Goal: Check status: Check status

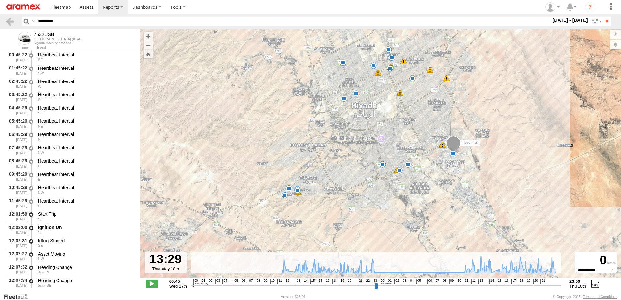
select select "**********"
click at [72, 20] on input "********" at bounding box center [293, 21] width 516 height 9
drag, startPoint x: 60, startPoint y: 20, endPoint x: 6, endPoint y: 19, distance: 54.6
click at [6, 19] on header "Search Query Asset ID Asset Label Registration Manufacturer Model VIN Job ID" at bounding box center [310, 21] width 621 height 15
type input "********"
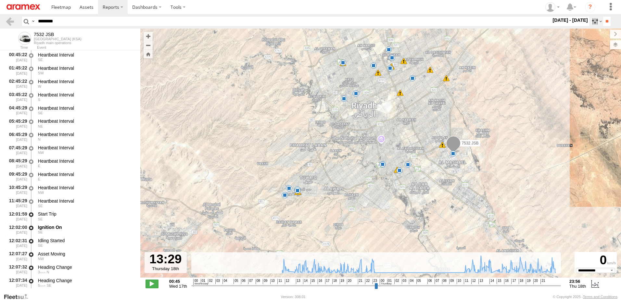
click at [596, 22] on label at bounding box center [596, 21] width 14 height 9
click at [0, 0] on label at bounding box center [0, 0] width 0 height 0
click at [607, 23] on input "**" at bounding box center [606, 21] width 7 height 9
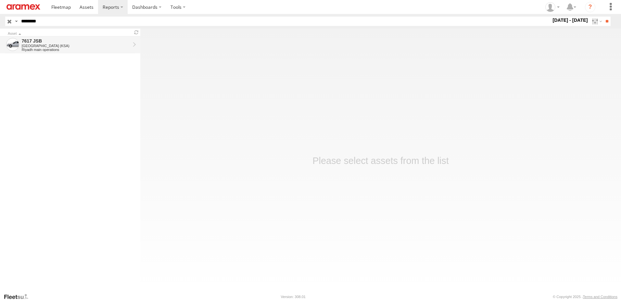
click at [97, 46] on div "[GEOGRAPHIC_DATA] (KSA)" at bounding box center [76, 46] width 108 height 4
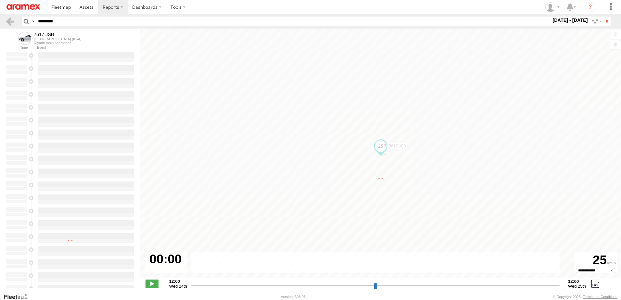
select select "**********"
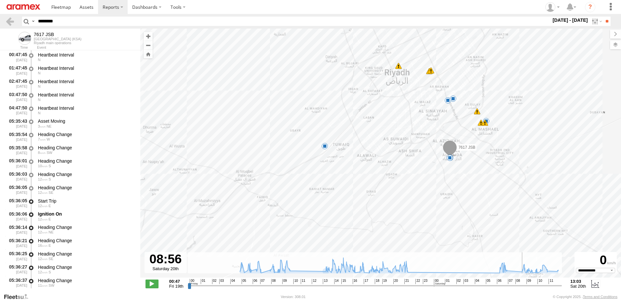
drag, startPoint x: 400, startPoint y: 283, endPoint x: 519, endPoint y: 283, distance: 118.2
type input "**********"
click at [519, 283] on input "range" at bounding box center [375, 286] width 374 height 6
drag, startPoint x: 52, startPoint y: 22, endPoint x: 8, endPoint y: 29, distance: 44.3
click at [0, 26] on html at bounding box center [310, 150] width 621 height 300
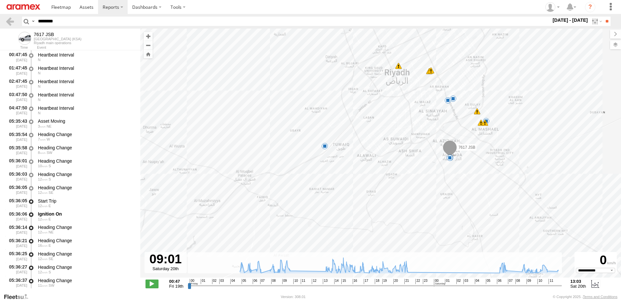
paste input "text"
type input "********"
click at [603, 17] on input "**" at bounding box center [606, 21] width 7 height 9
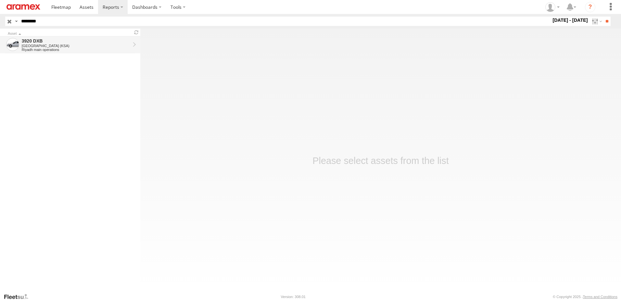
click at [79, 44] on div "[GEOGRAPHIC_DATA] (KSA)" at bounding box center [76, 46] width 108 height 4
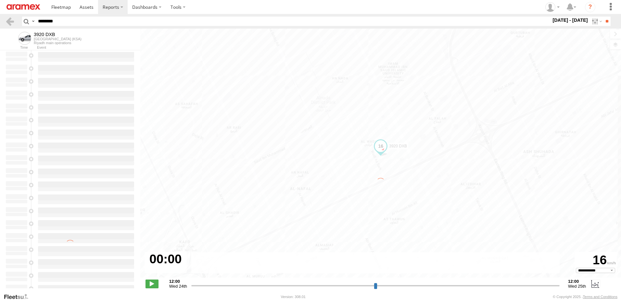
select select "**********"
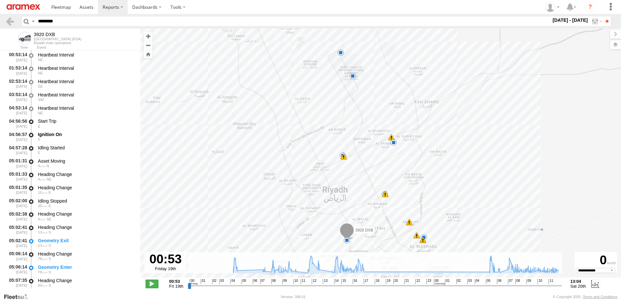
click at [315, 284] on input "range" at bounding box center [375, 286] width 374 height 6
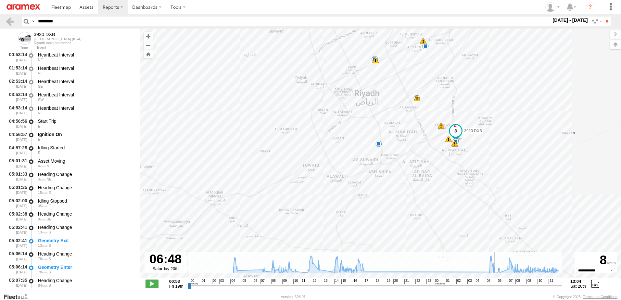
drag, startPoint x: 350, startPoint y: 285, endPoint x: 496, endPoint y: 281, distance: 145.2
type input "**********"
click at [496, 283] on input "range" at bounding box center [375, 286] width 374 height 6
paste input "text"
drag, startPoint x: 71, startPoint y: 24, endPoint x: 1, endPoint y: 23, distance: 70.5
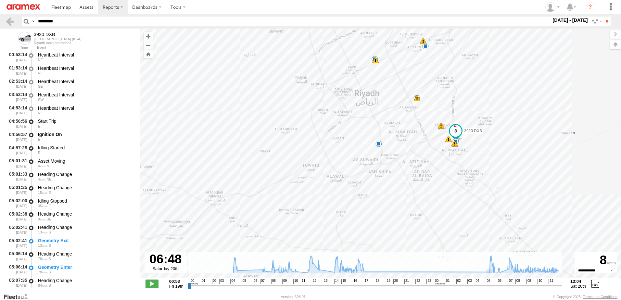
click at [0, 22] on html at bounding box center [310, 150] width 621 height 300
type input "********"
click at [603, 17] on input "**" at bounding box center [606, 21] width 7 height 9
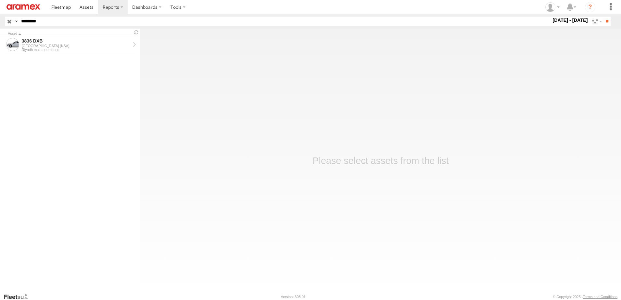
click at [67, 54] on form "3836 DXB [GEOGRAPHIC_DATA] ([GEOGRAPHIC_DATA]) [GEOGRAPHIC_DATA] main operations" at bounding box center [70, 162] width 140 height 252
click at [69, 50] on div "Riyadh main operations" at bounding box center [76, 50] width 108 height 4
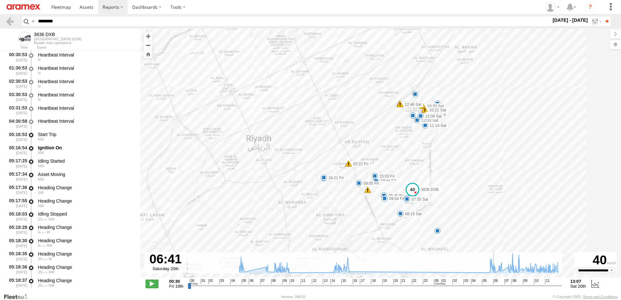
drag, startPoint x: 342, startPoint y: 285, endPoint x: 495, endPoint y: 276, distance: 152.9
type input "**********"
click at [495, 283] on input "range" at bounding box center [375, 286] width 374 height 6
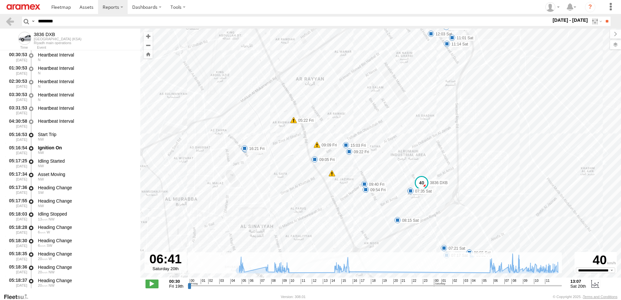
drag, startPoint x: 82, startPoint y: 18, endPoint x: -1, endPoint y: 11, distance: 83.4
click at [0, 11] on html at bounding box center [310, 150] width 621 height 300
paste input "text"
type input "********"
click at [603, 17] on input "**" at bounding box center [606, 21] width 7 height 9
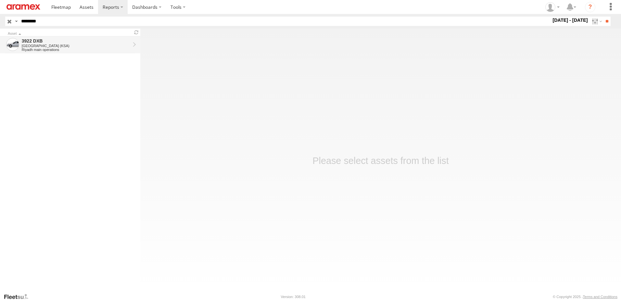
click at [76, 42] on div "3922 DXB" at bounding box center [76, 41] width 108 height 6
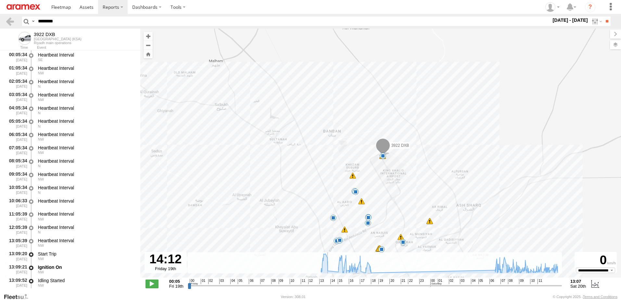
drag, startPoint x: 338, startPoint y: 283, endPoint x: 330, endPoint y: 286, distance: 8.5
click at [330, 286] on input "range" at bounding box center [375, 286] width 374 height 6
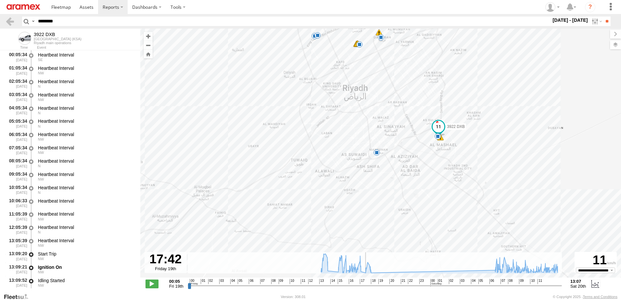
drag, startPoint x: 331, startPoint y: 286, endPoint x: 365, endPoint y: 267, distance: 39.5
click at [365, 283] on input "range" at bounding box center [375, 286] width 374 height 6
drag, startPoint x: 365, startPoint y: 286, endPoint x: 458, endPoint y: 276, distance: 92.8
type input "**********"
click at [461, 283] on input "range" at bounding box center [375, 286] width 374 height 6
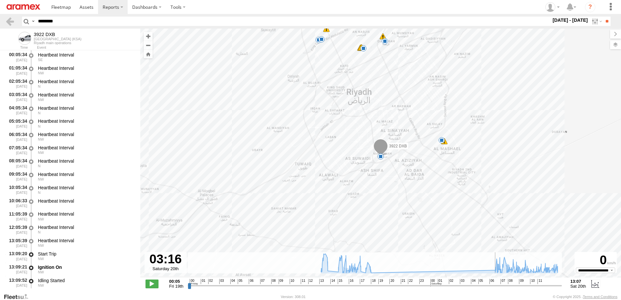
drag, startPoint x: 62, startPoint y: 22, endPoint x: 27, endPoint y: 20, distance: 35.8
click at [27, 20] on div "Search Query Asset ID Asset Label Registration Manufacturer Model VIN Job ID" at bounding box center [312, 21] width 581 height 9
paste input "text"
type input "********"
type input "**********"
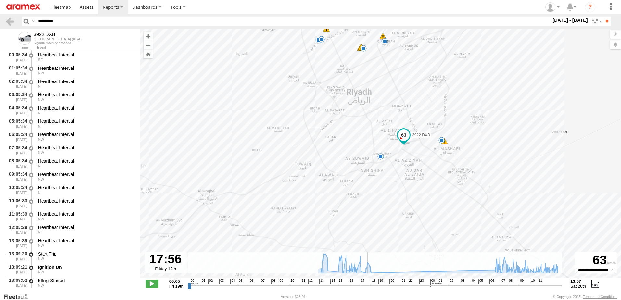
click at [368, 284] on input "range" at bounding box center [375, 286] width 374 height 6
click at [606, 23] on input "**" at bounding box center [606, 21] width 7 height 9
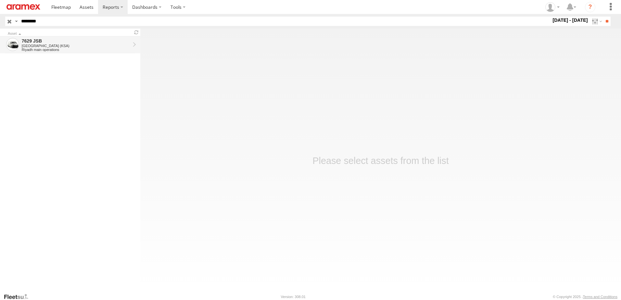
click at [108, 49] on div "Riyadh main operations" at bounding box center [76, 50] width 108 height 4
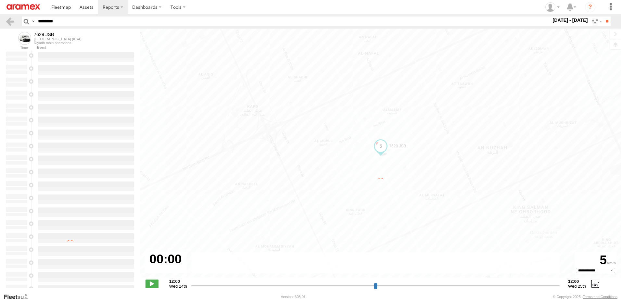
select select "**********"
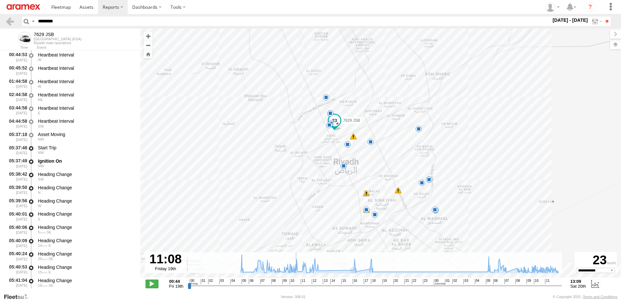
drag, startPoint x: 317, startPoint y: 285, endPoint x: 295, endPoint y: 287, distance: 21.8
click at [295, 287] on input "range" at bounding box center [375, 286] width 374 height 6
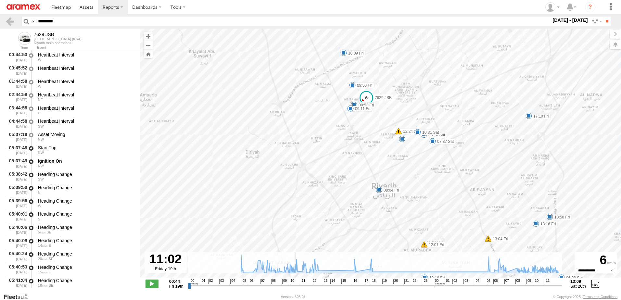
click at [294, 285] on input "range" at bounding box center [375, 286] width 374 height 6
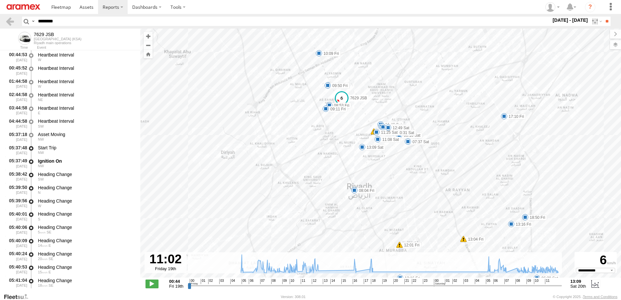
drag, startPoint x: 392, startPoint y: 138, endPoint x: 351, endPoint y: 168, distance: 50.2
click at [351, 168] on div "7629 JSB 05:58 Fri 06:54 Fri 08:04 Fri 08:53 Fri 09:11 Fri 09:38 Fri 09:50 Fri …" at bounding box center [380, 157] width 481 height 256
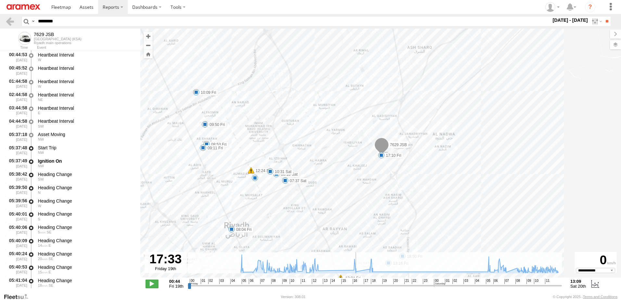
drag, startPoint x: 293, startPoint y: 287, endPoint x: 388, endPoint y: 195, distance: 131.8
click at [360, 283] on input "range" at bounding box center [375, 286] width 374 height 6
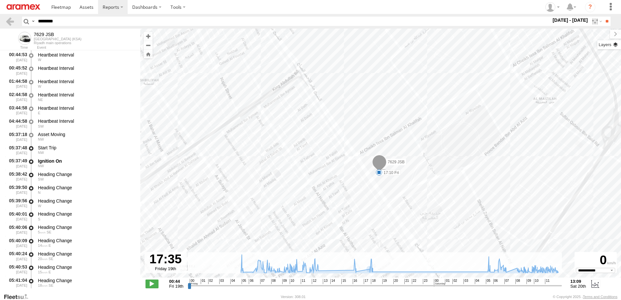
click at [616, 44] on label at bounding box center [609, 44] width 24 height 9
click at [0, 0] on span "Basemaps" at bounding box center [0, 0] width 0 height 0
click at [0, 0] on span "Satellite + Roadmap" at bounding box center [0, 0] width 0 height 0
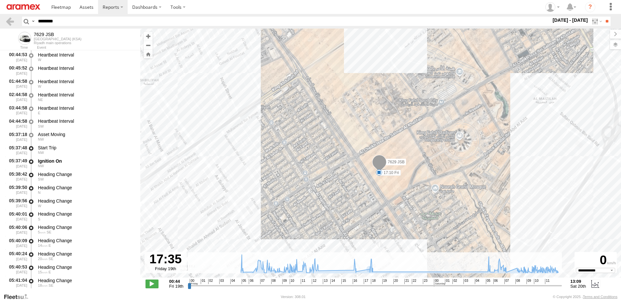
click at [0, 0] on span "Basemaps" at bounding box center [0, 0] width 0 height 0
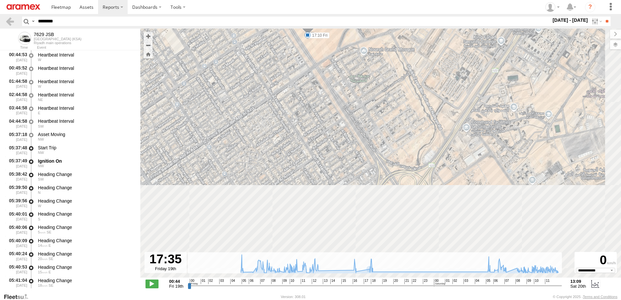
drag, startPoint x: 453, startPoint y: 206, endPoint x: 374, endPoint y: 88, distance: 141.9
click at [374, 88] on div "7629 JSB 05:58 Fri 06:54 Fri 08:04 Fri 08:53 Fri 09:11 Fri 09:38 Fri 09:50 Fri …" at bounding box center [380, 157] width 481 height 256
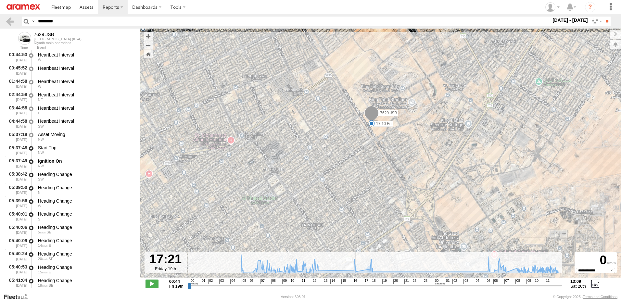
drag, startPoint x: 360, startPoint y: 285, endPoint x: 365, endPoint y: 270, distance: 16.0
click at [362, 283] on input "range" at bounding box center [375, 286] width 374 height 6
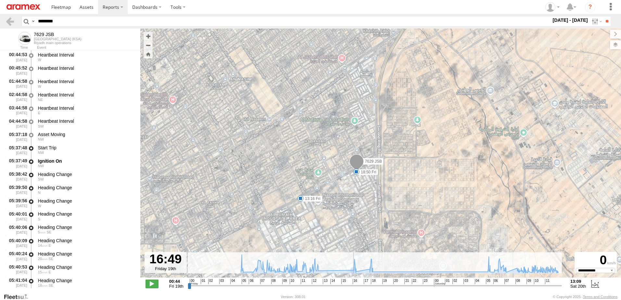
drag, startPoint x: 362, startPoint y: 286, endPoint x: 353, endPoint y: 288, distance: 9.6
click at [353, 288] on input "range" at bounding box center [375, 286] width 374 height 6
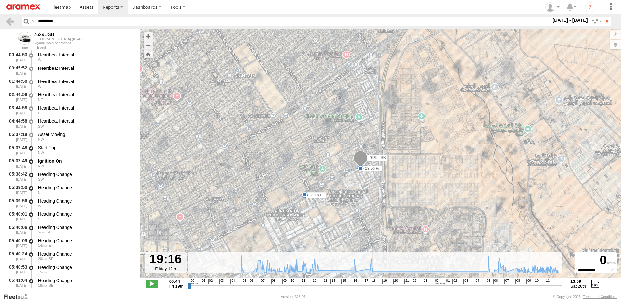
drag, startPoint x: 353, startPoint y: 288, endPoint x: 378, endPoint y: 280, distance: 26.2
click at [378, 283] on input "range" at bounding box center [375, 286] width 374 height 6
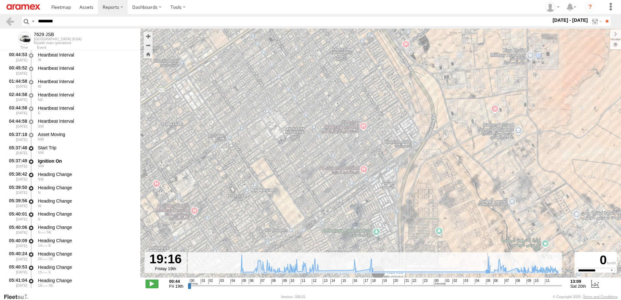
drag, startPoint x: 448, startPoint y: 139, endPoint x: 464, endPoint y: 267, distance: 129.6
click at [464, 267] on div "← Move left → Move right ↑ Move up ↓ Move down + Zoom in - Zoom out Home Jump l…" at bounding box center [380, 161] width 481 height 264
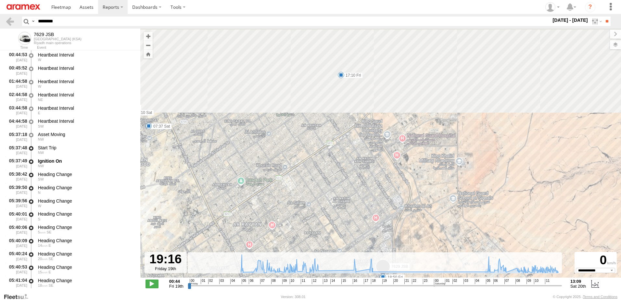
drag, startPoint x: 379, startPoint y: 167, endPoint x: 388, endPoint y: 202, distance: 36.6
click at [383, 207] on div "7629 JSB 05:58 Fri 06:54 Fri 08:04 Fri 08:53 Fri 09:11 Fri 09:38 Fri 09:50 Fri …" at bounding box center [380, 157] width 481 height 256
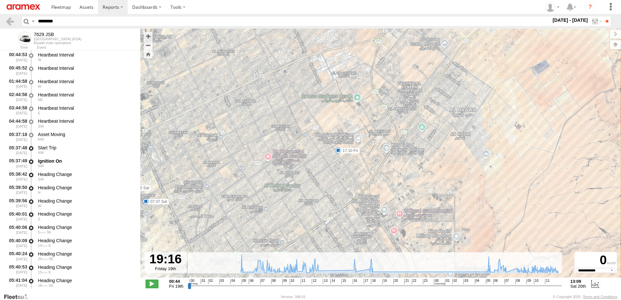
drag, startPoint x: 371, startPoint y: 102, endPoint x: 361, endPoint y: 147, distance: 46.7
click at [361, 147] on div "7629 JSB 05:58 Fri 06:54 Fri 08:04 Fri 08:53 Fri 09:11 Fri 09:38 Fri 09:50 Fri …" at bounding box center [380, 157] width 481 height 256
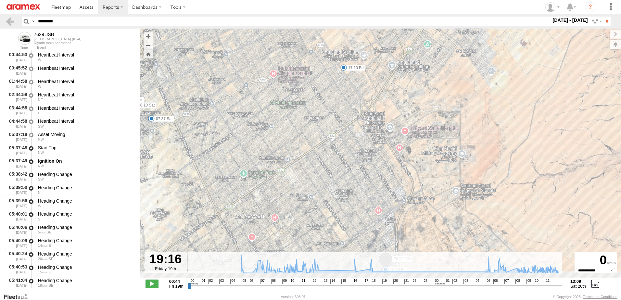
drag, startPoint x: 381, startPoint y: 182, endPoint x: 392, endPoint y: 116, distance: 67.2
click at [385, 97] on div "7629 JSB 05:58 Fri 06:54 Fri 08:04 Fri 08:53 Fri 09:11 Fri 09:38 Fri 09:50 Fri …" at bounding box center [380, 157] width 481 height 256
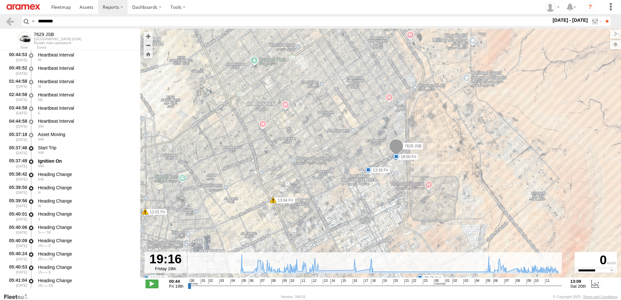
drag, startPoint x: 426, startPoint y: 190, endPoint x: 437, endPoint y: 78, distance: 113.2
click at [437, 78] on div "7629 JSB 05:58 Fri 06:54 Fri 08:04 Fri 08:53 Fri 09:11 Fri 09:38 Fri 09:50 Fri …" at bounding box center [380, 157] width 481 height 256
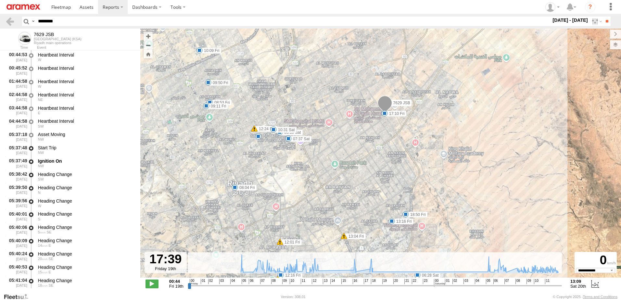
drag, startPoint x: 309, startPoint y: 286, endPoint x: 365, endPoint y: 266, distance: 59.2
click at [361, 283] on input "range" at bounding box center [375, 286] width 374 height 6
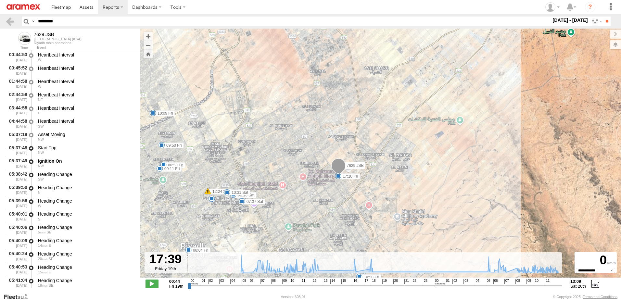
drag, startPoint x: 396, startPoint y: 152, endPoint x: 350, endPoint y: 173, distance: 50.4
click at [350, 173] on div "7629 JSB 05:58 Fri 06:54 Fri 08:04 Fri 08:53 Fri 09:11 Fri 09:38 Fri 09:50 Fri …" at bounding box center [380, 157] width 481 height 256
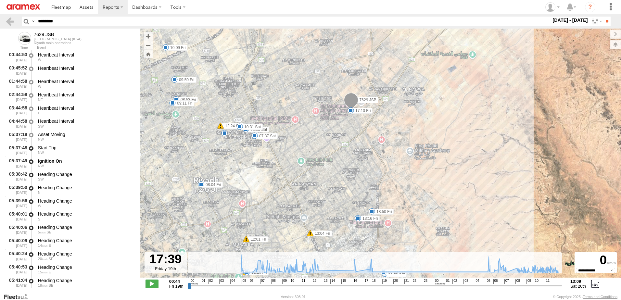
drag, startPoint x: 365, startPoint y: 190, endPoint x: 373, endPoint y: 143, distance: 48.2
click at [373, 143] on div "7629 JSB 05:58 Fri 06:54 Fri 08:04 Fri 08:53 Fri 09:11 Fri 09:38 Fri 09:50 Fri …" at bounding box center [380, 157] width 481 height 256
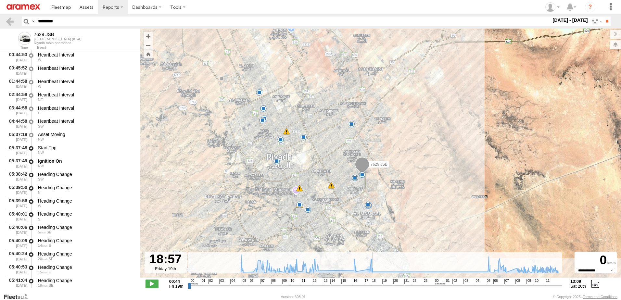
drag, startPoint x: 362, startPoint y: 286, endPoint x: 374, endPoint y: 268, distance: 22.2
click at [374, 283] on input "range" at bounding box center [375, 286] width 374 height 6
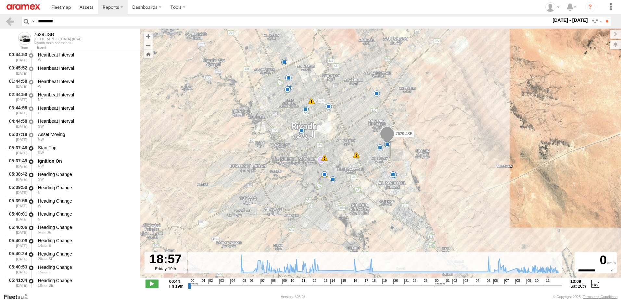
drag, startPoint x: 381, startPoint y: 192, endPoint x: 412, endPoint y: 187, distance: 31.3
click at [412, 187] on div "7629 JSB 05:58 Fri 06:54 Fri 08:04 Fri 08:53 Fri 09:11 Fri 09:38 Fri 09:50 Fri …" at bounding box center [380, 157] width 481 height 256
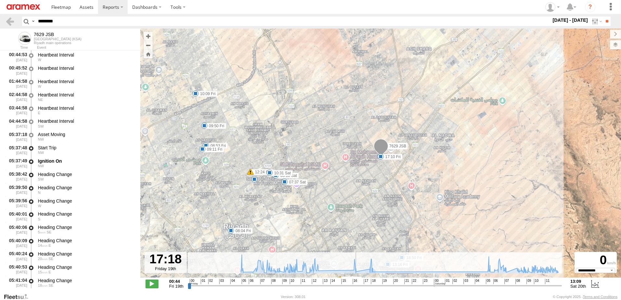
drag, startPoint x: 335, startPoint y: 284, endPoint x: 358, endPoint y: 282, distance: 22.6
click at [358, 283] on input "range" at bounding box center [375, 286] width 374 height 6
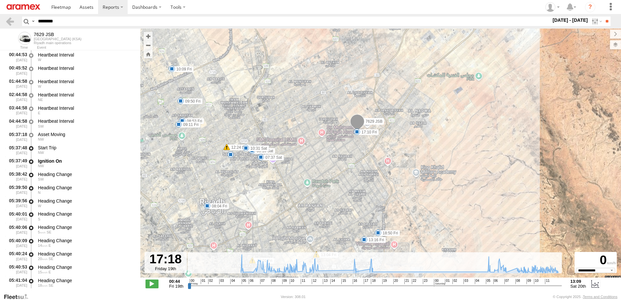
drag, startPoint x: 372, startPoint y: 183, endPoint x: 326, endPoint y: 141, distance: 62.8
click at [326, 141] on div "7629 JSB 05:58 Fri 06:54 Fri 08:04 Fri 08:53 Fri 09:11 Fri 09:38 Fri 09:50 Fri …" at bounding box center [380, 157] width 481 height 256
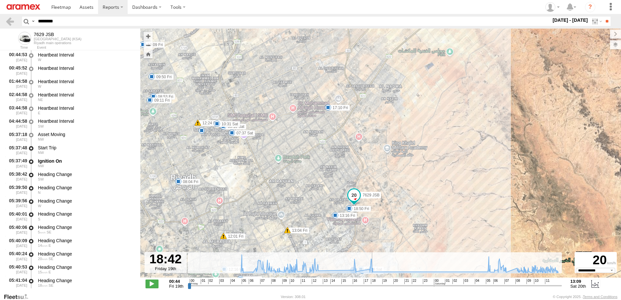
drag, startPoint x: 357, startPoint y: 286, endPoint x: 372, endPoint y: 281, distance: 15.7
click at [372, 283] on input "range" at bounding box center [375, 286] width 374 height 6
drag, startPoint x: 371, startPoint y: 286, endPoint x: 376, endPoint y: 286, distance: 5.2
type input "**********"
click at [376, 286] on input "range" at bounding box center [375, 286] width 374 height 6
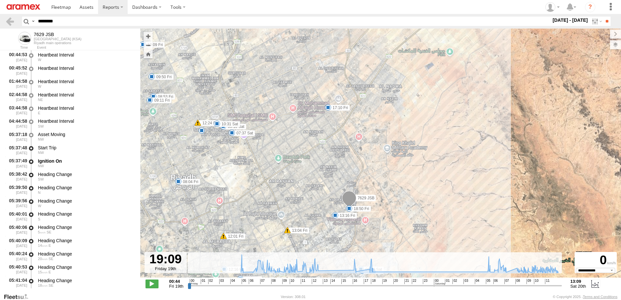
drag, startPoint x: 100, startPoint y: 20, endPoint x: -1, endPoint y: 16, distance: 101.1
click at [0, 16] on html at bounding box center [310, 150] width 621 height 300
paste input "text"
type input "********"
click at [603, 17] on input "**" at bounding box center [606, 21] width 7 height 9
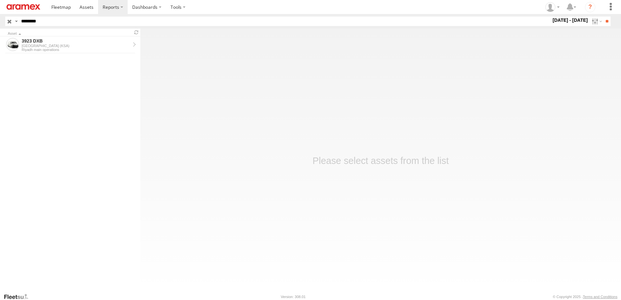
click at [0, 15] on html at bounding box center [310, 150] width 621 height 300
click at [67, 46] on div "[GEOGRAPHIC_DATA] (KSA)" at bounding box center [76, 46] width 108 height 4
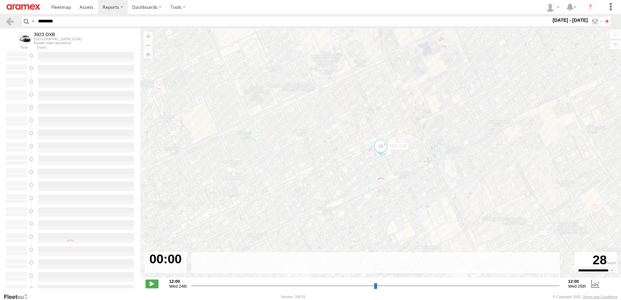
type input "**********"
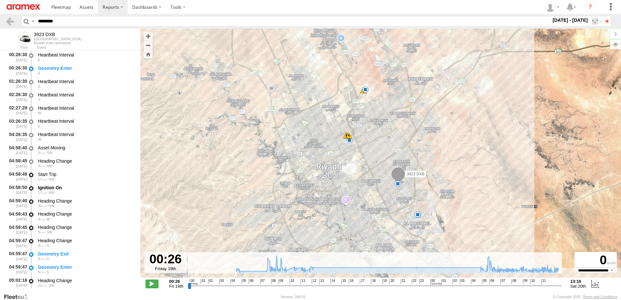
drag, startPoint x: 82, startPoint y: 22, endPoint x: 0, endPoint y: 19, distance: 81.6
click at [0, 19] on html at bounding box center [310, 150] width 621 height 300
drag, startPoint x: 63, startPoint y: 23, endPoint x: 5, endPoint y: 25, distance: 58.8
click at [5, 25] on header "Search Query Asset ID Asset Label Registration Manufacturer Model VIN Job ID" at bounding box center [310, 21] width 621 height 15
paste input "text"
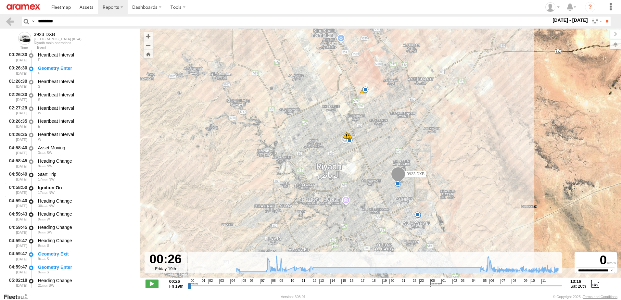
type input "********"
click at [603, 17] on input "**" at bounding box center [606, 21] width 7 height 9
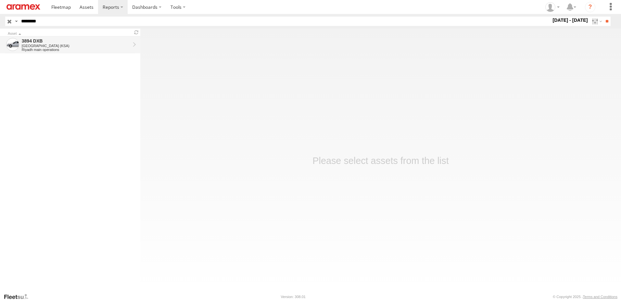
click at [36, 41] on div "3894 DXB" at bounding box center [76, 41] width 108 height 6
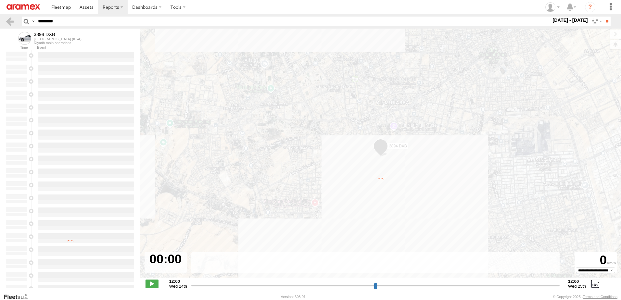
type input "**********"
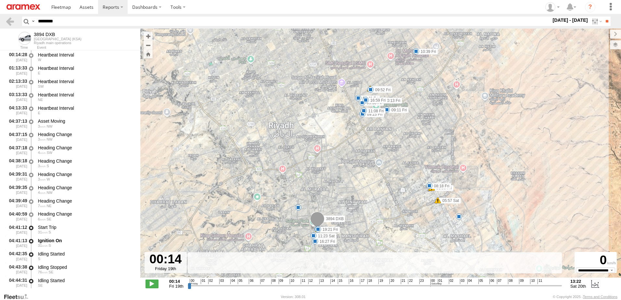
drag, startPoint x: 58, startPoint y: 22, endPoint x: -1, endPoint y: 21, distance: 59.8
click at [0, 21] on html at bounding box center [310, 150] width 621 height 300
paste input "text"
type input "********"
click at [603, 17] on input "**" at bounding box center [606, 21] width 7 height 9
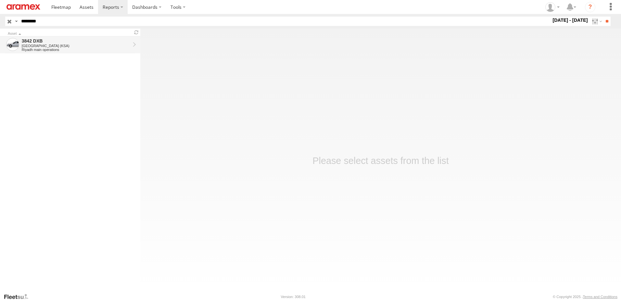
click at [52, 37] on link "3842 DXB [GEOGRAPHIC_DATA] ([GEOGRAPHIC_DATA]) [GEOGRAPHIC_DATA] main operations" at bounding box center [70, 44] width 140 height 17
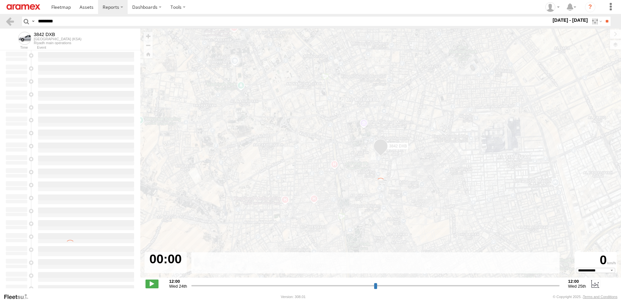
select select "**********"
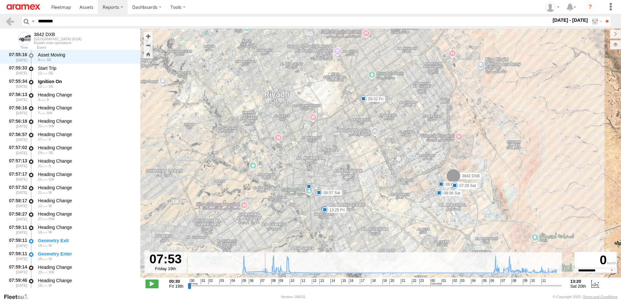
scroll to position [902, 0]
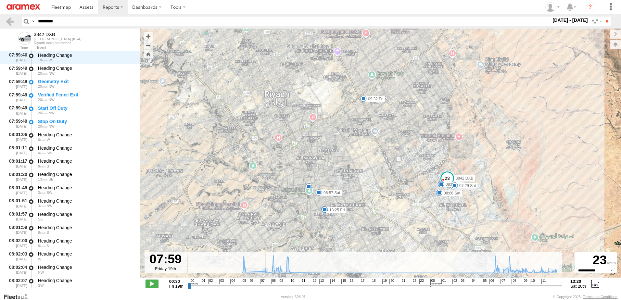
drag, startPoint x: 243, startPoint y: 285, endPoint x: 264, endPoint y: 286, distance: 21.5
click at [264, 286] on input "range" at bounding box center [375, 286] width 374 height 6
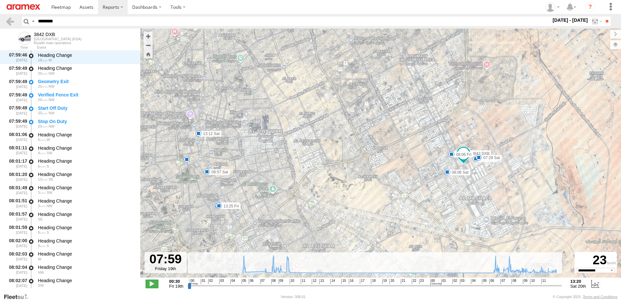
drag, startPoint x: 376, startPoint y: 202, endPoint x: 374, endPoint y: 196, distance: 6.0
click at [375, 198] on div "3842 DXB 06:01 Fri 08:06 Fri 09:32 Fri 10:31 Fri 11:04 Fri 13:25 Fri 07:29 Sat …" at bounding box center [380, 157] width 481 height 256
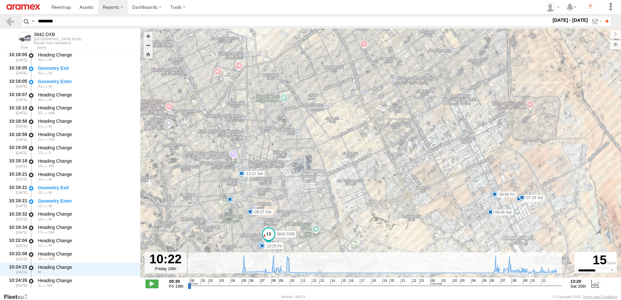
scroll to position [3437, 0]
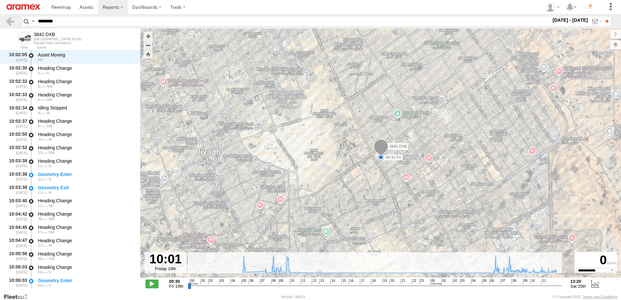
drag, startPoint x: 265, startPoint y: 287, endPoint x: 285, endPoint y: 283, distance: 20.6
click at [285, 283] on input "range" at bounding box center [375, 286] width 374 height 6
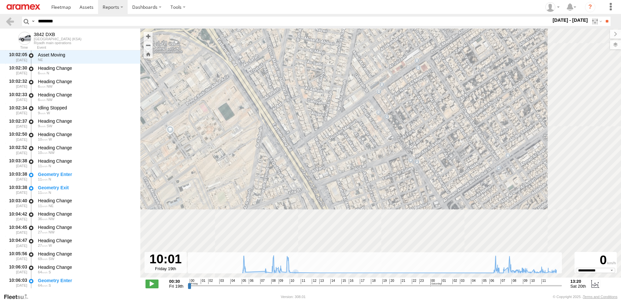
drag, startPoint x: 286, startPoint y: 85, endPoint x: 282, endPoint y: 72, distance: 13.3
click at [282, 72] on div "3842 DXB 06:01 Fri 08:06 Fri 09:32 Fri 10:31 Fri 11:04 Fri 13:25 Fri 07:29 Sat …" at bounding box center [380, 157] width 481 height 256
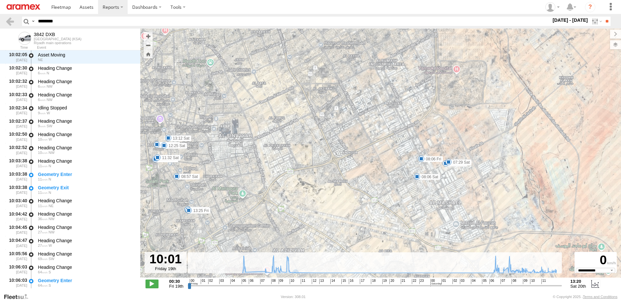
drag, startPoint x: 384, startPoint y: 219, endPoint x: 320, endPoint y: 75, distance: 158.3
click at [320, 75] on div "3842 DXB 06:01 Fri 08:06 Fri 09:32 Fri 10:31 Fri 11:04 Fri 13:25 Fri 07:29 Sat …" at bounding box center [380, 157] width 481 height 256
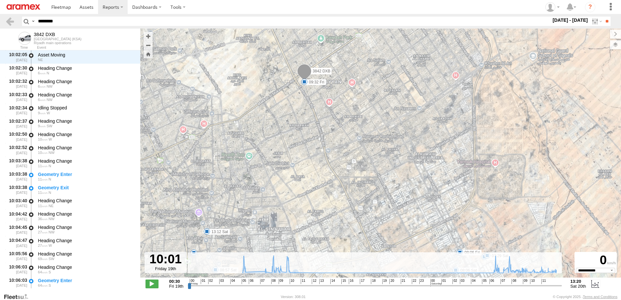
drag, startPoint x: 315, startPoint y: 95, endPoint x: 353, endPoint y: 190, distance: 102.4
click at [353, 190] on div "3842 DXB 06:01 Fri 08:06 Fri 09:32 Fri 10:31 Fri 11:04 Fri 13:25 Fri 07:29 Sat …" at bounding box center [380, 157] width 481 height 256
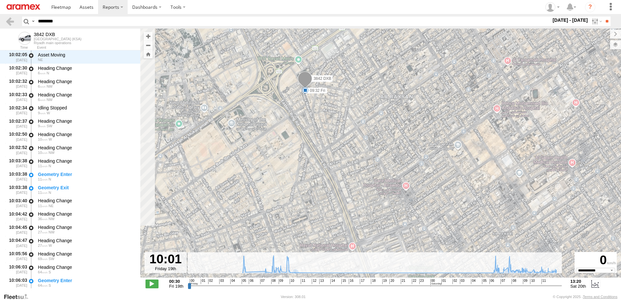
drag, startPoint x: 325, startPoint y: 84, endPoint x: 400, endPoint y: 107, distance: 78.0
click at [400, 107] on div "3842 DXB 06:01 Fri 08:06 Fri 09:32 Fri 10:31 Fri 11:04 Fri 13:25 Fri 07:29 Sat …" at bounding box center [380, 157] width 481 height 256
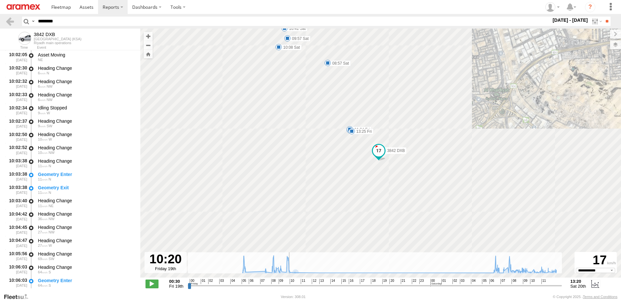
click at [288, 286] on input "range" at bounding box center [375, 286] width 374 height 6
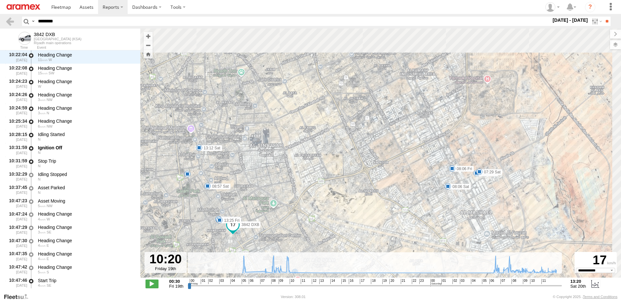
drag, startPoint x: 392, startPoint y: 177, endPoint x: 266, endPoint y: 248, distance: 144.5
click at [266, 248] on div "3842 DXB 06:01 Fri 08:06 Fri 09:32 Fri 10:31 Fri 11:04 Fri 13:25 Fri 07:29 Sat …" at bounding box center [380, 157] width 481 height 256
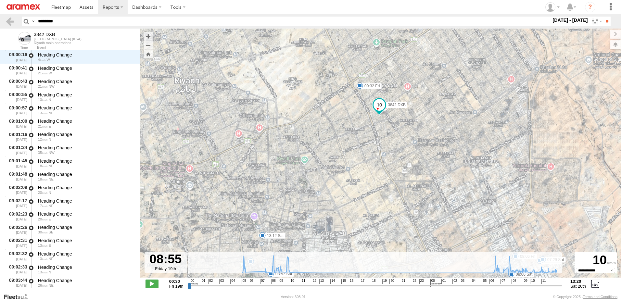
drag, startPoint x: 285, startPoint y: 287, endPoint x: 274, endPoint y: 283, distance: 12.5
click at [274, 283] on input "range" at bounding box center [375, 286] width 374 height 6
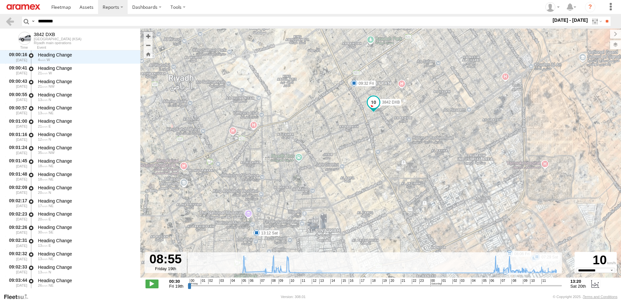
drag, startPoint x: 396, startPoint y: 191, endPoint x: 338, endPoint y: 165, distance: 63.1
click at [340, 167] on div "3842 DXB 06:01 Fri 08:06 Fri 09:32 Fri 10:31 Fri 11:04 Fri 13:25 Fri 07:29 Sat …" at bounding box center [380, 157] width 481 height 256
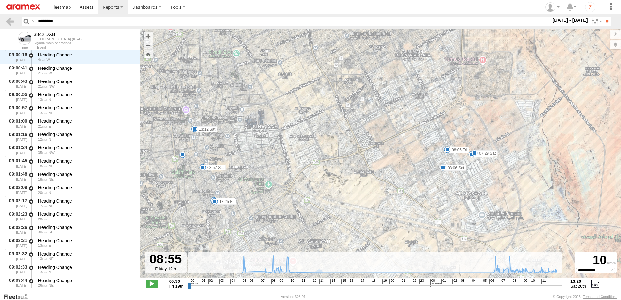
drag, startPoint x: 364, startPoint y: 123, endPoint x: 365, endPoint y: 104, distance: 19.2
click at [365, 104] on div "3842 DXB 06:01 Fri 08:06 Fri 09:32 Fri 10:31 Fri 11:04 Fri 13:25 Fri 07:29 Sat …" at bounding box center [380, 157] width 481 height 256
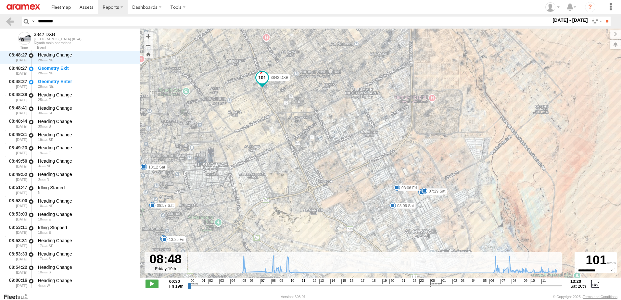
scroll to position [1818, 0]
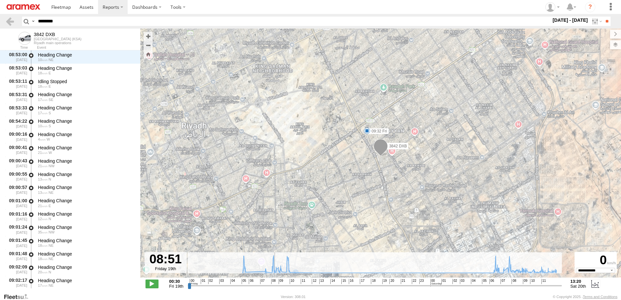
drag, startPoint x: 276, startPoint y: 285, endPoint x: 273, endPoint y: 287, distance: 3.5
type input "**********"
click at [273, 287] on input "range" at bounding box center [375, 286] width 374 height 6
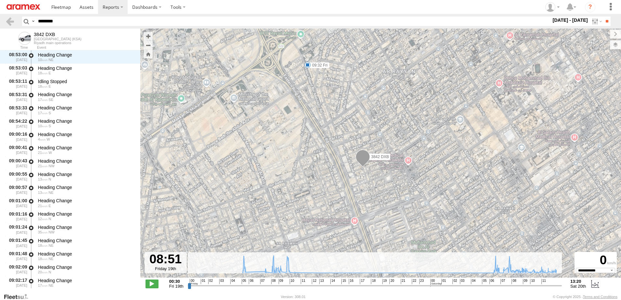
click at [324, 136] on div "3842 DXB 06:01 Fri 08:06 Fri 09:32 Fri 10:31 Fri 11:04 Fri 13:25 Fri 07:29 Sat …" at bounding box center [380, 157] width 481 height 256
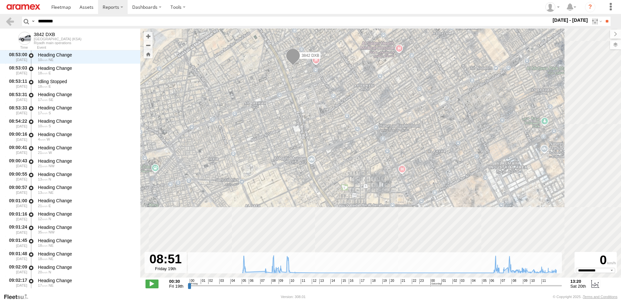
drag, startPoint x: 387, startPoint y: 194, endPoint x: 322, endPoint y: 100, distance: 113.8
click at [322, 100] on div "3842 DXB 06:01 Fri 08:06 Fri 09:32 Fri 10:31 Fri 11:04 Fri 13:25 Fri 07:29 Sat …" at bounding box center [380, 157] width 481 height 256
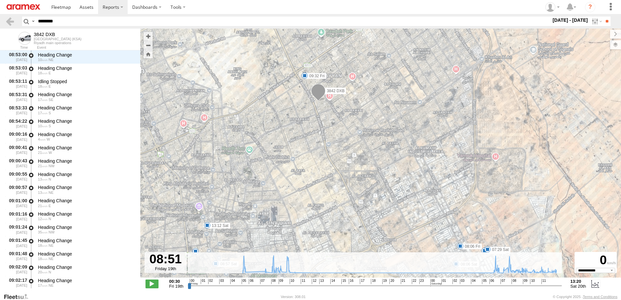
drag, startPoint x: 68, startPoint y: 22, endPoint x: 0, endPoint y: 25, distance: 67.9
click at [0, 24] on html at bounding box center [310, 150] width 621 height 300
paste input "text"
type input "********"
click at [603, 17] on input "**" at bounding box center [606, 21] width 7 height 9
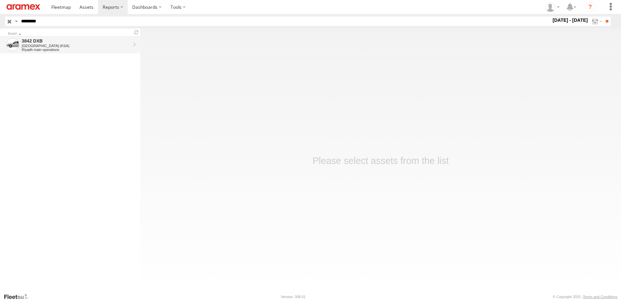
click at [48, 51] on div "Riyadh main operations" at bounding box center [76, 50] width 108 height 4
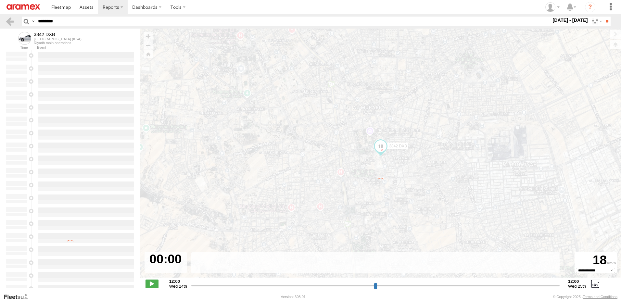
select select "**********"
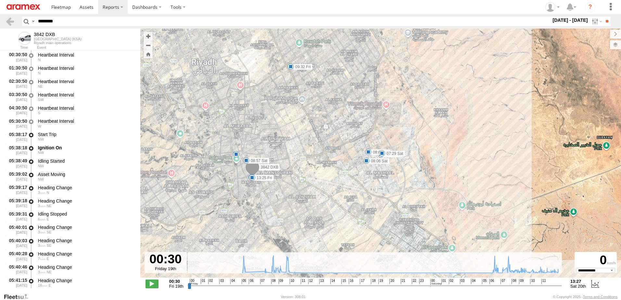
drag, startPoint x: 403, startPoint y: 178, endPoint x: 333, endPoint y: 152, distance: 74.8
click at [333, 148] on div "3842 DXB 06:01 Fri 08:06 Fri 09:32 Fri 10:31 Fri 11:04 Fri 13:25 Fri 07:29 Sat …" at bounding box center [380, 157] width 481 height 256
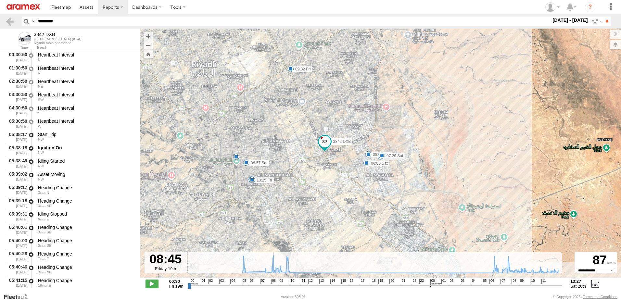
click at [271, 287] on input "range" at bounding box center [375, 286] width 374 height 6
drag, startPoint x: 272, startPoint y: 287, endPoint x: 293, endPoint y: 228, distance: 62.3
click at [270, 283] on input "range" at bounding box center [375, 286] width 374 height 6
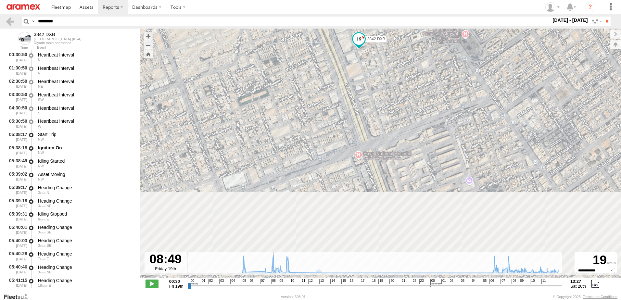
click at [272, 286] on input "range" at bounding box center [375, 286] width 374 height 6
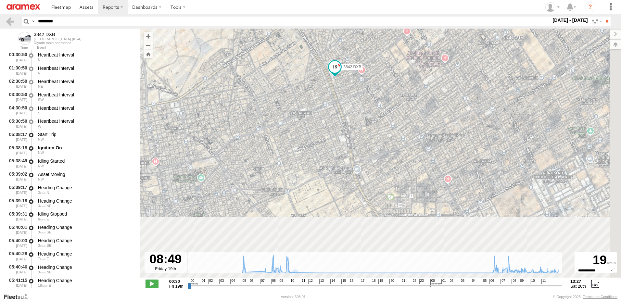
drag, startPoint x: 371, startPoint y: 98, endPoint x: 334, endPoint y: 54, distance: 57.6
click at [346, 57] on div "3842 DXB 06:01 Fri 08:06 Fri 09:32 Fri 10:31 Fri 11:04 Fri 13:25 Fri 07:29 Sat …" at bounding box center [380, 157] width 481 height 256
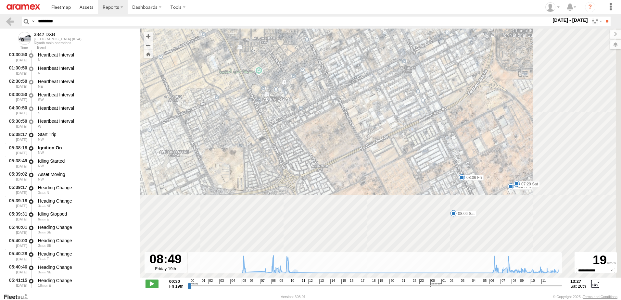
drag, startPoint x: 366, startPoint y: 128, endPoint x: 255, endPoint y: 10, distance: 161.7
click at [255, 10] on body "?" at bounding box center [310, 150] width 621 height 300
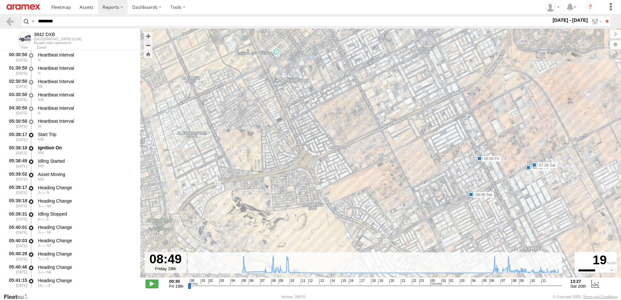
drag, startPoint x: 279, startPoint y: 101, endPoint x: 337, endPoint y: 130, distance: 64.5
click at [337, 130] on div "3842 DXB 06:01 Fri 08:06 Fri 09:32 Fri 10:31 Fri 11:04 Fri 13:25 Fri 07:29 Sat …" at bounding box center [380, 157] width 481 height 256
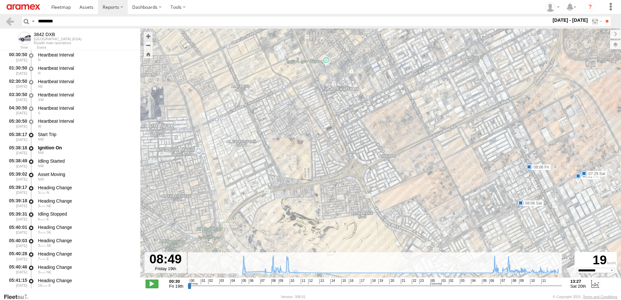
drag, startPoint x: 306, startPoint y: 147, endPoint x: 355, endPoint y: 153, distance: 48.7
click at [355, 153] on div "3842 DXB 06:01 Fri 08:06 Fri 09:32 Fri 10:31 Fri 11:04 Fri 13:25 Fri 07:29 Sat …" at bounding box center [380, 157] width 481 height 256
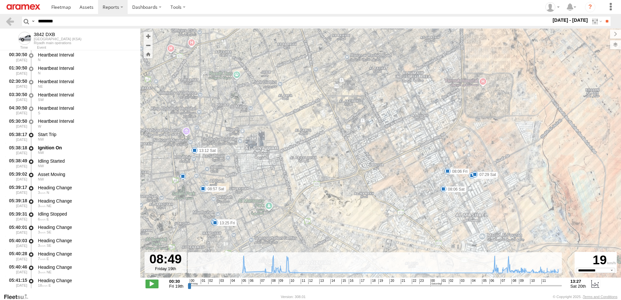
drag, startPoint x: 344, startPoint y: 126, endPoint x: 361, endPoint y: 151, distance: 30.4
click at [361, 151] on div "3842 DXB 06:01 Fri 08:06 Fri 09:32 Fri 10:31 Fri 11:04 Fri 13:25 Fri 07:29 Sat …" at bounding box center [380, 157] width 481 height 256
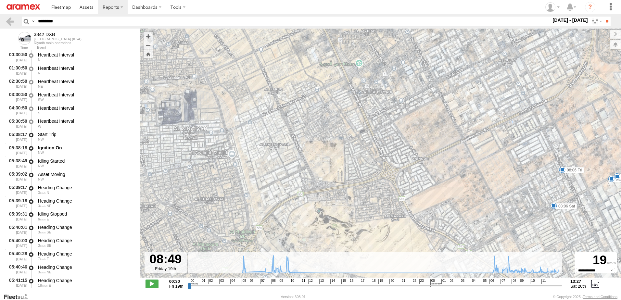
drag, startPoint x: 352, startPoint y: 144, endPoint x: 377, endPoint y: 129, distance: 29.2
click at [378, 129] on div "3842 DXB 06:01 Fri 08:06 Fri 09:32 Fri 10:31 Fri 11:04 Fri 13:25 Fri 07:29 Sat …" at bounding box center [380, 157] width 481 height 256
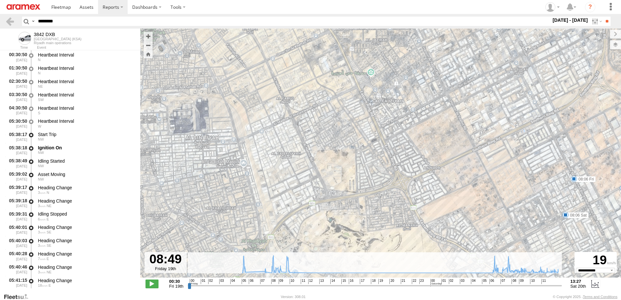
drag, startPoint x: 352, startPoint y: 125, endPoint x: 388, endPoint y: 135, distance: 37.7
click at [388, 135] on div "3842 DXB 06:01 Fri 08:06 Fri 09:32 Fri 10:31 Fri 11:04 Fri 13:25 Fri 07:29 Sat …" at bounding box center [380, 157] width 481 height 256
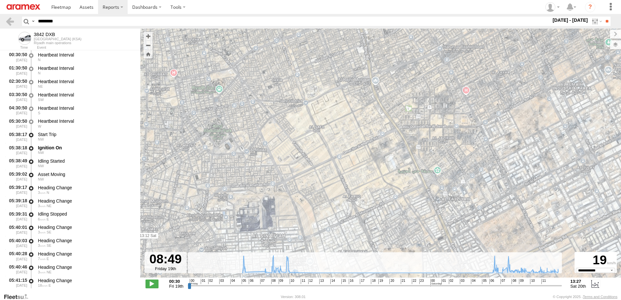
drag, startPoint x: 373, startPoint y: 95, endPoint x: 447, endPoint y: 207, distance: 133.9
click at [447, 207] on div "3842 DXB 06:01 Fri 08:06 Fri 09:32 Fri 10:31 Fri 11:04 Fri 13:25 Fri 07:29 Sat …" at bounding box center [380, 157] width 481 height 256
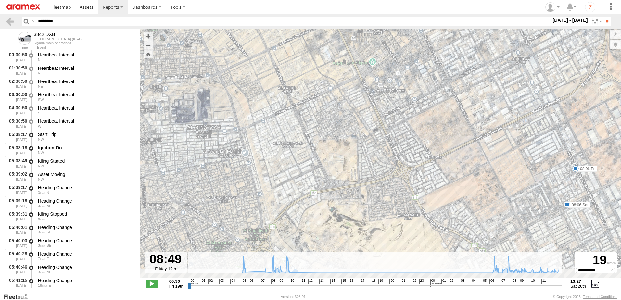
drag, startPoint x: 414, startPoint y: 195, endPoint x: 358, endPoint y: 74, distance: 133.1
click at [358, 74] on div "3842 DXB 06:01 Fri 08:06 Fri 09:32 Fri 10:31 Fri 11:04 Fri 13:25 Fri 07:29 Sat …" at bounding box center [380, 157] width 481 height 256
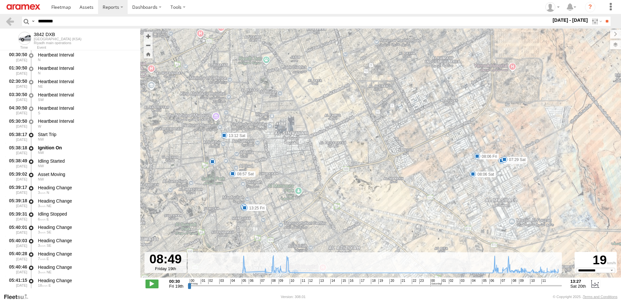
drag, startPoint x: 384, startPoint y: 124, endPoint x: 396, endPoint y: 152, distance: 31.0
click at [396, 152] on div "3842 DXB 06:01 Fri 08:06 Fri 09:32 Fri 10:31 Fri 11:04 Fri 13:25 Fri 07:29 Sat …" at bounding box center [380, 157] width 481 height 256
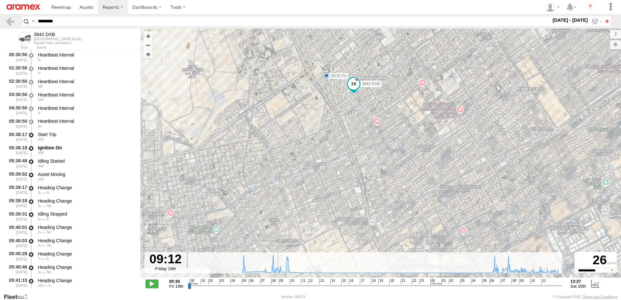
click at [277, 286] on input "range" at bounding box center [375, 286] width 374 height 6
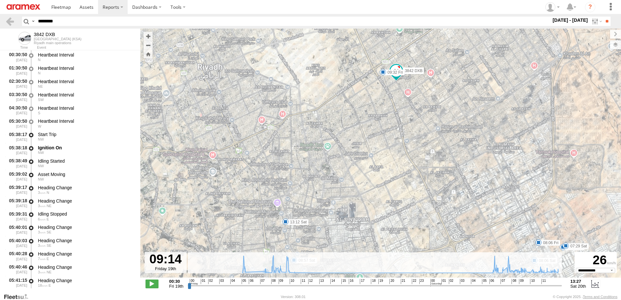
drag, startPoint x: 309, startPoint y: 181, endPoint x: 381, endPoint y: 72, distance: 130.5
click at [381, 72] on div "3842 DXB 06:01 Fri 08:06 Fri 09:32 Fri 10:31 Fri 11:04 Fri 13:25 Fri 07:29 Sat …" at bounding box center [380, 157] width 481 height 256
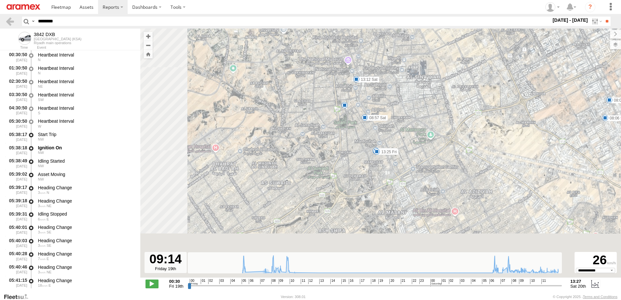
drag, startPoint x: 405, startPoint y: 83, endPoint x: 405, endPoint y: 80, distance: 3.3
click at [405, 80] on div "3842 DXB 06:01 Fri 08:06 Fri 09:32 Fri 10:31 Fri 11:04 Fri 13:25 Fri 07:29 Sat …" at bounding box center [380, 157] width 481 height 256
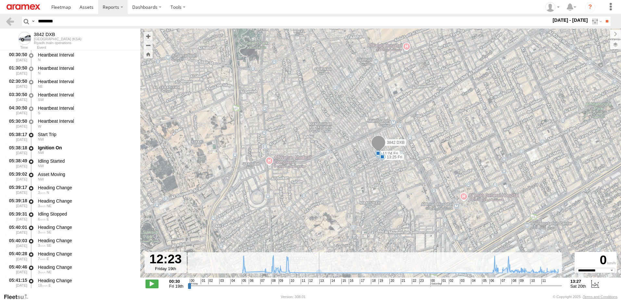
click at [308, 285] on input "range" at bounding box center [375, 286] width 374 height 6
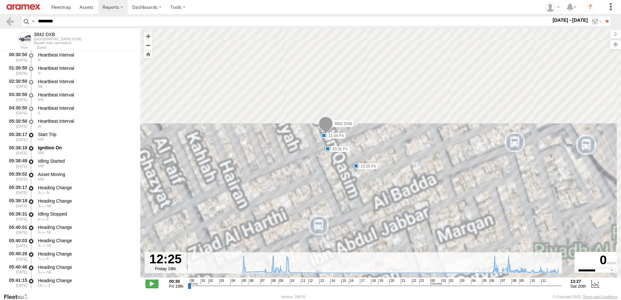
drag, startPoint x: 370, startPoint y: 138, endPoint x: 355, endPoint y: 240, distance: 102.8
click at [355, 240] on div "3842 DXB 06:01 Fri 08:06 Fri 09:32 Fri 10:31 Fri 11:04 Fri 13:25 Fri 07:29 Sat …" at bounding box center [380, 157] width 481 height 256
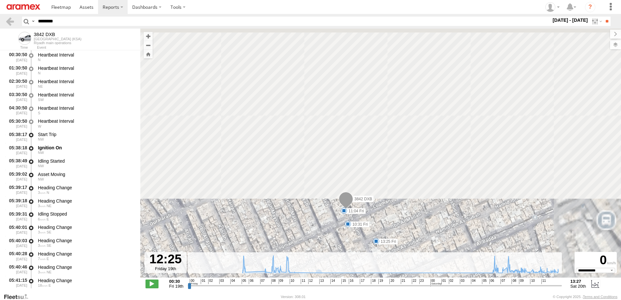
drag, startPoint x: 354, startPoint y: 178, endPoint x: 373, endPoint y: 240, distance: 64.7
click at [373, 241] on div "3842 DXB 06:01 Fri 08:06 Fri 09:32 Fri 10:31 Fri 11:04 Fri 13:25 Fri 07:29 Sat …" at bounding box center [380, 157] width 481 height 256
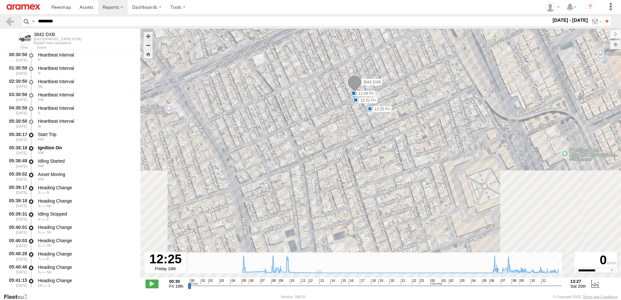
drag, startPoint x: 381, startPoint y: 221, endPoint x: 379, endPoint y: 96, distance: 125.0
click at [379, 96] on div "3842 DXB 06:01 Fri 08:06 Fri 09:32 Fri 10:31 Fri 11:04 Fri 13:25 Fri 07:29 Sat …" at bounding box center [380, 157] width 481 height 256
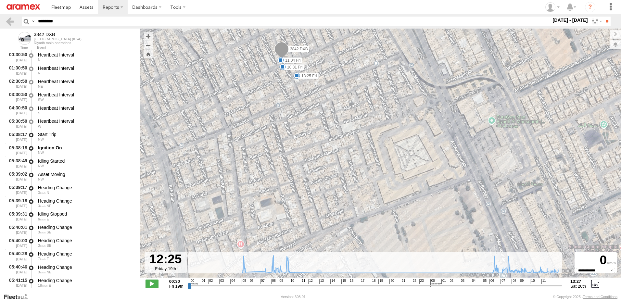
drag, startPoint x: 417, startPoint y: 190, endPoint x: 364, endPoint y: 175, distance: 55.5
click at [364, 175] on div "3842 DXB 06:01 Fri 08:06 Fri 09:32 Fri 10:31 Fri 11:04 Fri 13:25 Fri 07:29 Sat …" at bounding box center [380, 157] width 481 height 256
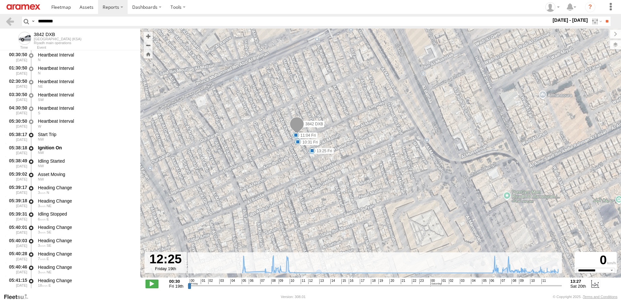
drag, startPoint x: 322, startPoint y: 118, endPoint x: 326, endPoint y: 154, distance: 35.9
click at [337, 189] on div "3842 DXB 06:01 Fri 08:06 Fri 09:32 Fri 10:31 Fri 11:04 Fri 13:25 Fri 07:29 Sat …" at bounding box center [380, 157] width 481 height 256
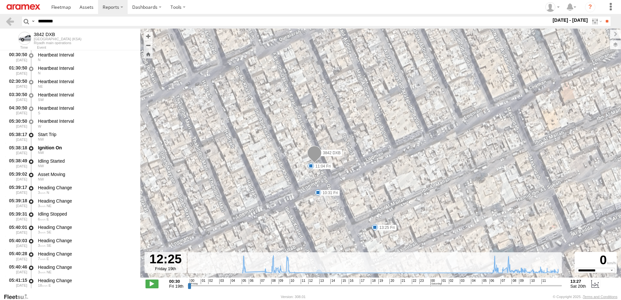
drag, startPoint x: 291, startPoint y: 122, endPoint x: 337, endPoint y: 213, distance: 102.2
click at [337, 213] on div "3842 DXB 06:01 Fri 08:06 Fri 09:32 Fri 10:31 Fri 11:04 Fri 13:25 Fri 07:29 Sat …" at bounding box center [380, 157] width 481 height 256
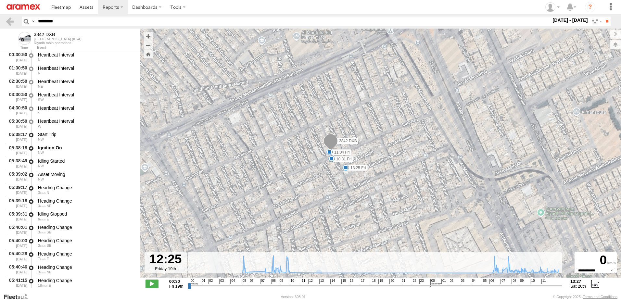
drag, startPoint x: 339, startPoint y: 200, endPoint x: 341, endPoint y: 166, distance: 34.2
click at [339, 162] on div "3842 DXB 06:01 Fri 08:06 Fri 09:32 Fri 10:31 Fri 11:04 Fri 13:25 Fri 07:29 Sat …" at bounding box center [380, 157] width 481 height 256
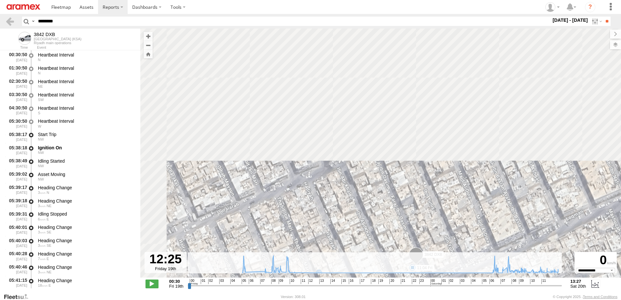
drag, startPoint x: 331, startPoint y: 140, endPoint x: 413, endPoint y: 317, distance: 194.8
click at [413, 300] on html at bounding box center [310, 150] width 621 height 300
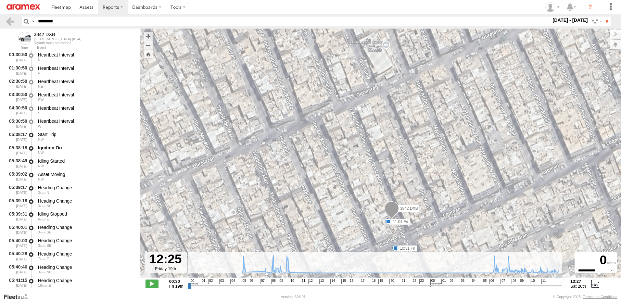
drag, startPoint x: 421, startPoint y: 222, endPoint x: 337, endPoint y: 37, distance: 203.6
click at [337, 40] on div "3842 DXB 06:01 Fri 08:06 Fri 09:32 Fri 10:31 Fri 11:04 Fri 13:25 Fri 07:29 Sat …" at bounding box center [380, 157] width 481 height 256
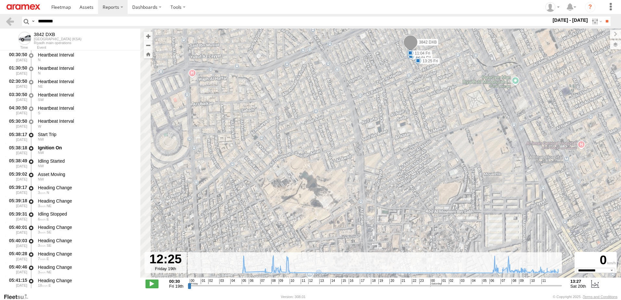
drag, startPoint x: 379, startPoint y: 192, endPoint x: 425, endPoint y: 104, distance: 99.7
click at [425, 104] on div "3842 DXB 06:01 Fri 08:06 Fri 09:32 Fri 10:31 Fri 11:04 Fri 13:25 Fri 07:29 Sat …" at bounding box center [380, 157] width 481 height 256
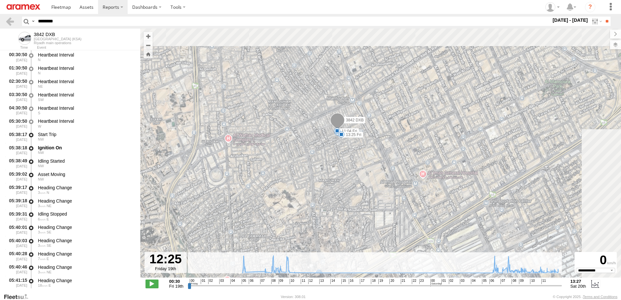
drag, startPoint x: 346, startPoint y: 167, endPoint x: 267, endPoint y: 227, distance: 99.3
click at [267, 227] on div "3842 DXB 06:01 Fri 08:06 Fri 09:32 Fri 10:31 Fri 11:04 Fri 13:25 Fri 07:29 Sat …" at bounding box center [380, 157] width 481 height 256
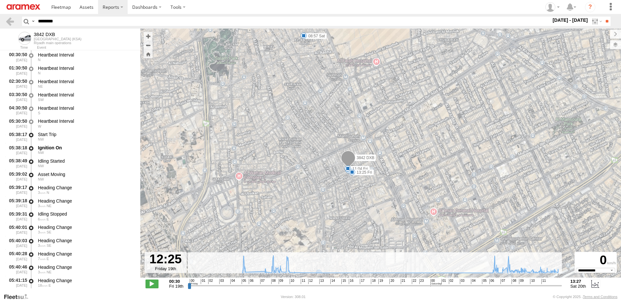
drag, startPoint x: 310, startPoint y: 151, endPoint x: 321, endPoint y: 189, distance: 39.6
click at [321, 189] on div "3842 DXB 06:01 Fri 08:06 Fri 09:32 Fri 10:31 Fri 11:04 Fri 13:25 Fri 07:29 Sat …" at bounding box center [380, 157] width 481 height 256
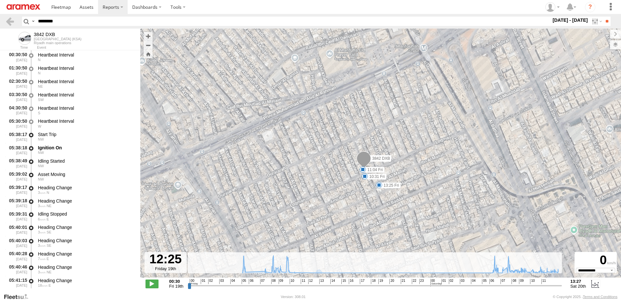
drag, startPoint x: 323, startPoint y: 191, endPoint x: 343, endPoint y: 121, distance: 72.3
click at [342, 125] on div "3842 DXB 06:01 Fri 08:06 Fri 09:32 Fri 10:31 Fri 11:04 Fri 13:25 Fri 07:29 Sat …" at bounding box center [380, 157] width 481 height 256
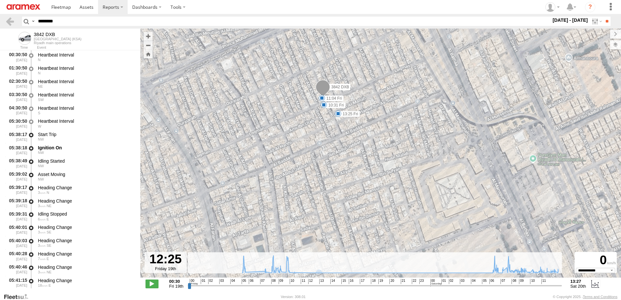
drag, startPoint x: 364, startPoint y: 186, endPoint x: 317, endPoint y: 120, distance: 80.3
click at [317, 120] on div "3842 DXB 06:01 Fri 08:06 Fri 09:32 Fri 10:31 Fri 11:04 Fri 13:25 Fri 07:29 Sat …" at bounding box center [380, 157] width 481 height 256
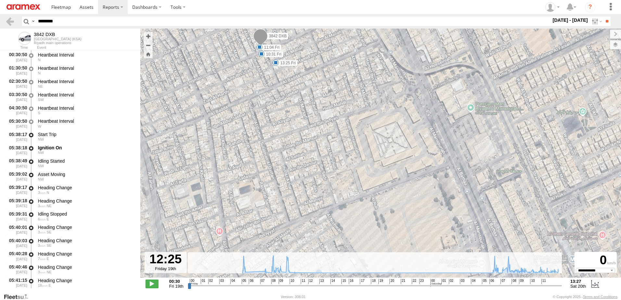
drag, startPoint x: 421, startPoint y: 230, endPoint x: 403, endPoint y: 174, distance: 58.9
click at [403, 174] on div "3842 DXB 06:01 Fri 08:06 Fri 09:32 Fri 10:31 Fri 11:04 Fri 13:25 Fri 07:29 Sat …" at bounding box center [380, 157] width 481 height 256
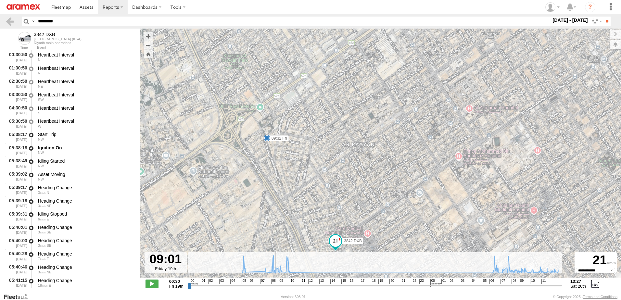
drag, startPoint x: 271, startPoint y: 287, endPoint x: 274, endPoint y: 287, distance: 3.3
click at [274, 287] on input "range" at bounding box center [375, 286] width 374 height 6
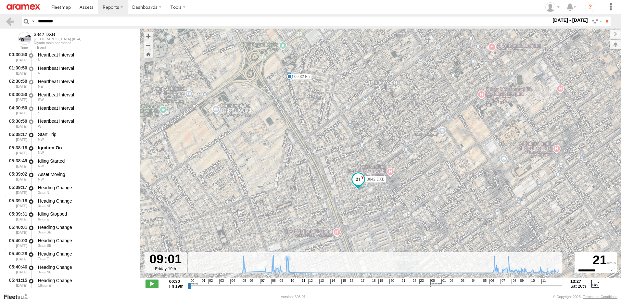
drag, startPoint x: 361, startPoint y: 225, endPoint x: 370, endPoint y: 81, distance: 144.5
click at [370, 82] on div "3842 DXB 06:01 Fri 08:06 Fri 09:32 Fri 10:31 Fri 11:04 Fri 13:25 Fri 07:29 Sat …" at bounding box center [380, 157] width 481 height 256
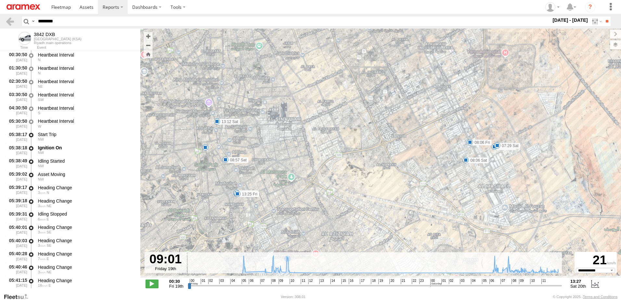
drag, startPoint x: 377, startPoint y: 216, endPoint x: 344, endPoint y: 89, distance: 131.6
click at [344, 90] on div "3842 DXB 06:01 Fri 08:06 Fri 09:32 Fri 10:31 Fri 11:04 Fri 13:25 Fri 07:29 Sat …" at bounding box center [380, 157] width 481 height 256
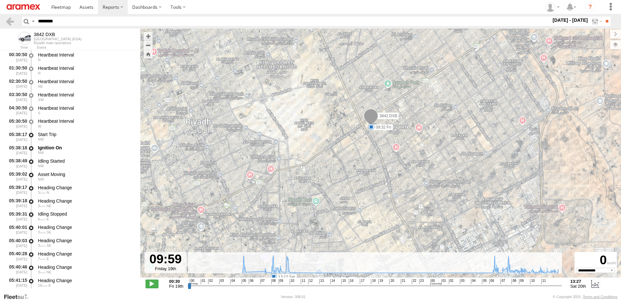
drag, startPoint x: 274, startPoint y: 288, endPoint x: 284, endPoint y: 287, distance: 9.8
click at [284, 287] on input "range" at bounding box center [375, 286] width 374 height 6
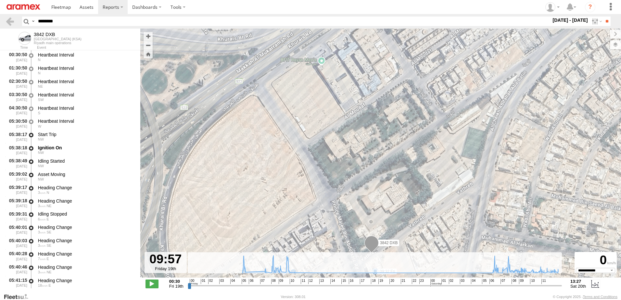
drag, startPoint x: 324, startPoint y: 168, endPoint x: 337, endPoint y: 243, distance: 76.4
click at [337, 243] on div "3842 DXB 06:01 Fri 08:06 Fri 09:32 Fri 10:31 Fri 11:04 Fri 13:25 Fri 07:29 Sat …" at bounding box center [380, 157] width 481 height 256
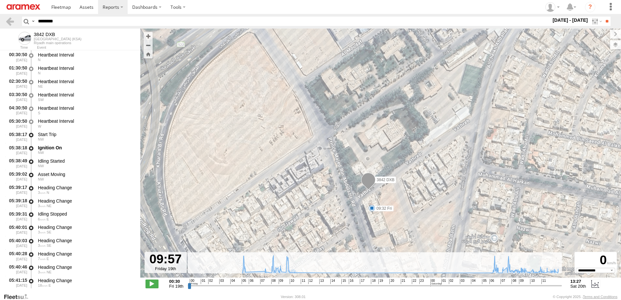
drag, startPoint x: 345, startPoint y: 183, endPoint x: 340, endPoint y: 109, distance: 73.5
click at [340, 111] on div "3842 DXB 06:01 Fri 08:06 Fri 09:32 Fri 10:31 Fri 11:04 Fri 13:25 Fri 07:29 Sat …" at bounding box center [380, 157] width 481 height 256
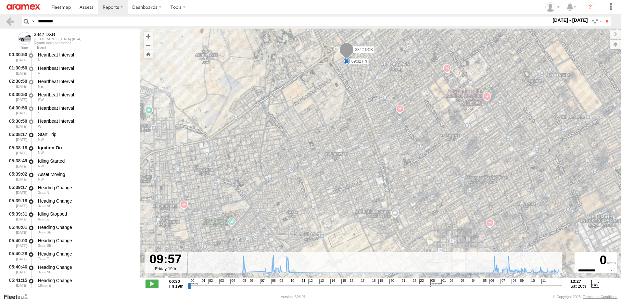
drag, startPoint x: 374, startPoint y: 135, endPoint x: 369, endPoint y: 84, distance: 50.6
click at [369, 84] on div "3842 DXB 06:01 Fri 08:06 Fri 09:32 Fri 10:31 Fri 11:04 Fri 13:25 Fri 07:29 Sat …" at bounding box center [380, 157] width 481 height 256
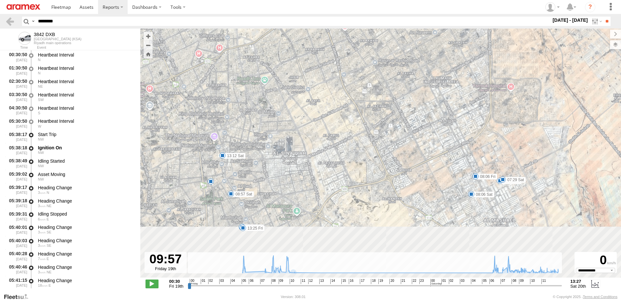
drag, startPoint x: 413, startPoint y: 201, endPoint x: 371, endPoint y: 102, distance: 107.8
click at [371, 102] on div "3842 DXB 06:01 Fri 08:06 Fri 09:32 Fri 10:31 Fri 11:04 Fri 13:25 Fri 07:29 Sat …" at bounding box center [380, 157] width 481 height 256
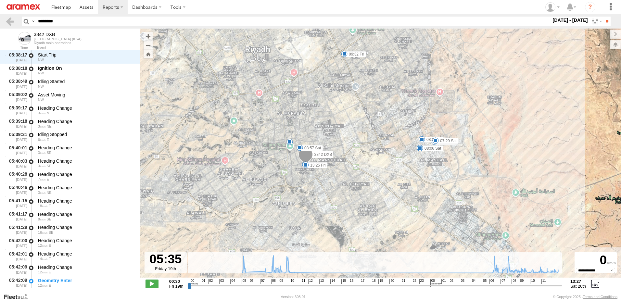
click at [240, 284] on input "range" at bounding box center [375, 286] width 374 height 6
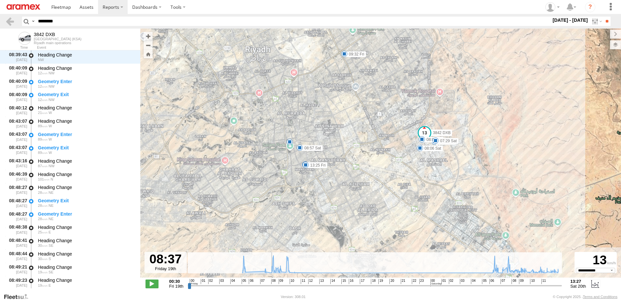
scroll to position [1672, 0]
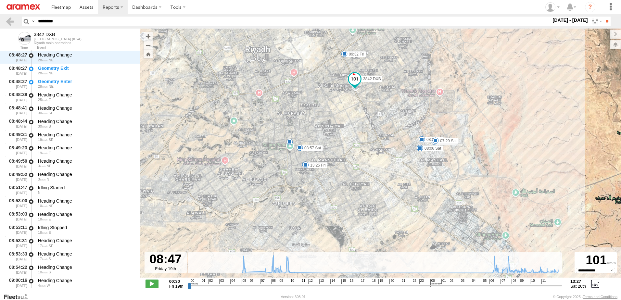
drag, startPoint x: 240, startPoint y: 284, endPoint x: 272, endPoint y: 279, distance: 33.0
type input "**********"
click at [272, 283] on input "range" at bounding box center [375, 286] width 374 height 6
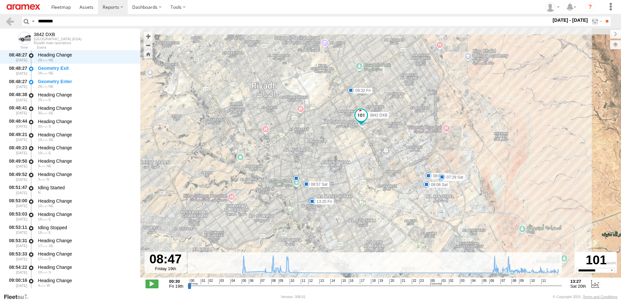
drag, startPoint x: 368, startPoint y: 116, endPoint x: 371, endPoint y: 149, distance: 32.9
click at [375, 156] on div "3842 DXB 06:01 Fri 08:06 Fri 09:32 Fri 10:31 Fri 11:04 Fri 13:25 Fri 07:29 Sat …" at bounding box center [380, 157] width 481 height 256
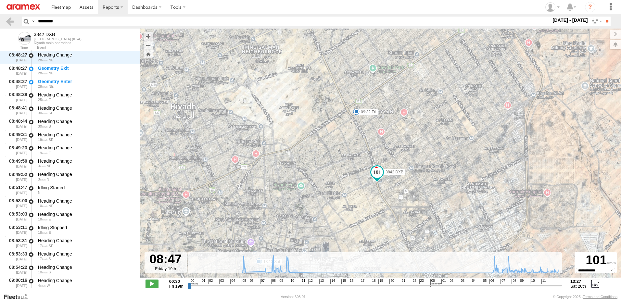
drag, startPoint x: 366, startPoint y: 131, endPoint x: 391, endPoint y: 167, distance: 43.5
click at [395, 208] on div "3842 DXB 06:01 Fri 08:06 Fri 09:32 Fri 10:31 Fri 11:04 Fri 13:25 Fri 07:29 Sat …" at bounding box center [380, 157] width 481 height 256
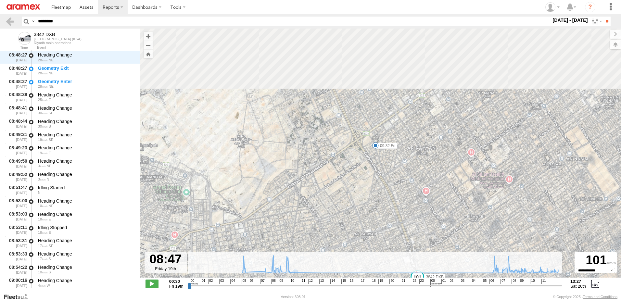
drag, startPoint x: 383, startPoint y: 176, endPoint x: 388, endPoint y: 186, distance: 11.2
click at [388, 186] on div "3842 DXB 06:01 Fri 08:06 Fri 09:32 Fri 10:31 Fri 11:04 Fri 13:25 Fri 07:29 Sat …" at bounding box center [380, 157] width 481 height 256
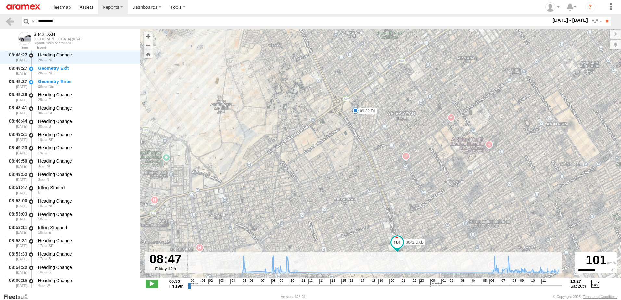
drag, startPoint x: 389, startPoint y: 192, endPoint x: 366, endPoint y: 155, distance: 43.2
click at [366, 155] on div "3842 DXB 06:01 Fri 08:06 Fri 09:32 Fri 10:31 Fri 11:04 Fri 13:25 Fri 07:29 Sat …" at bounding box center [380, 157] width 481 height 256
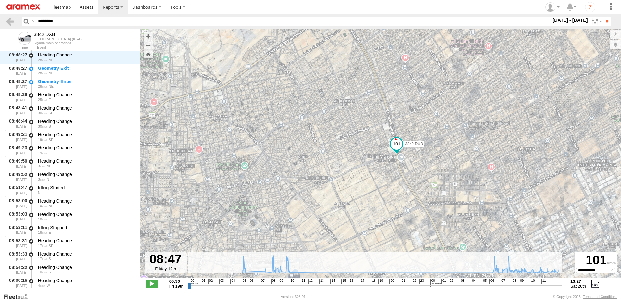
drag, startPoint x: 373, startPoint y: 116, endPoint x: 368, endPoint y: 69, distance: 48.1
click at [368, 69] on div "3842 DXB 06:01 Fri 08:06 Fri 09:32 Fri 10:31 Fri 11:04 Fri 13:25 Fri 07:29 Sat …" at bounding box center [380, 157] width 481 height 256
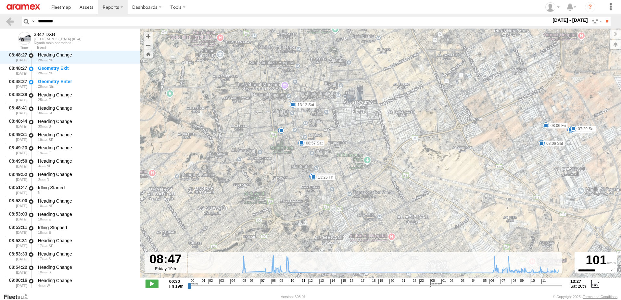
drag, startPoint x: 379, startPoint y: 215, endPoint x: 417, endPoint y: 137, distance: 86.1
click at [417, 137] on div "3842 DXB 06:01 Fri 08:06 Fri 09:32 Fri 10:31 Fri 11:04 Fri 13:25 Fri 07:29 Sat …" at bounding box center [380, 157] width 481 height 256
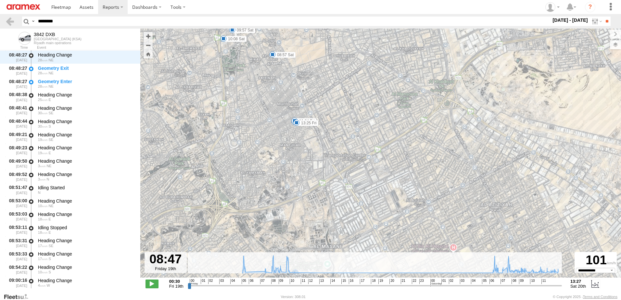
drag, startPoint x: 348, startPoint y: 205, endPoint x: 334, endPoint y: 154, distance: 52.8
click at [334, 154] on div "3842 DXB 06:01 Fri 08:06 Fri 09:32 Fri 10:31 Fri 11:04 Fri 13:25 Fri 07:29 Sat …" at bounding box center [380, 157] width 481 height 256
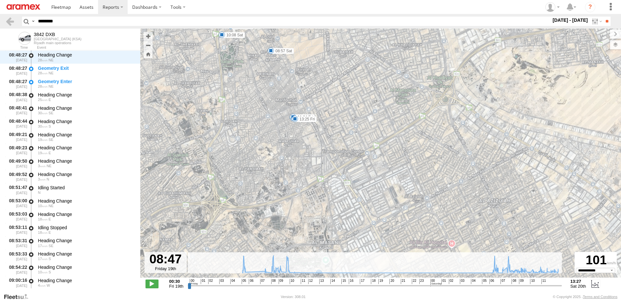
click at [458, 112] on div "3842 DXB 06:01 Fri 08:06 Fri 09:32 Fri 10:31 Fri 11:04 Fri 13:25 Fri 07:29 Sat …" at bounding box center [380, 157] width 481 height 256
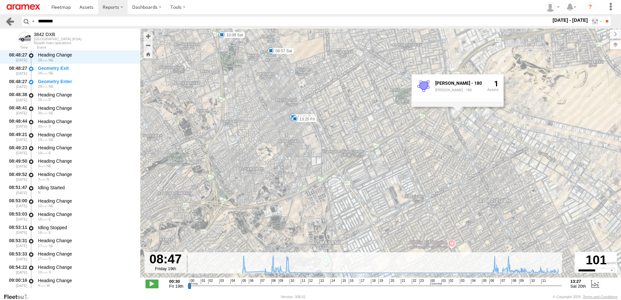
drag, startPoint x: 66, startPoint y: 21, endPoint x: 13, endPoint y: 21, distance: 52.9
click at [13, 21] on header "Search Query Asset ID Asset Label Registration Manufacturer Model VIN Job ID" at bounding box center [310, 21] width 621 height 15
paste input "text"
type input "********"
drag, startPoint x: 71, startPoint y: 23, endPoint x: 13, endPoint y: 31, distance: 59.0
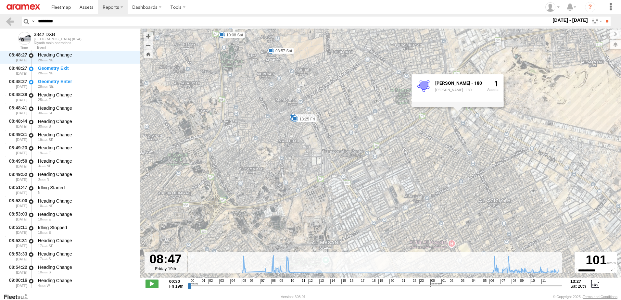
click at [9, 22] on header "Search Query Asset ID Asset Label Registration Manufacturer Model VIN Job ID" at bounding box center [310, 21] width 621 height 15
click at [603, 20] on input "**" at bounding box center [606, 21] width 7 height 9
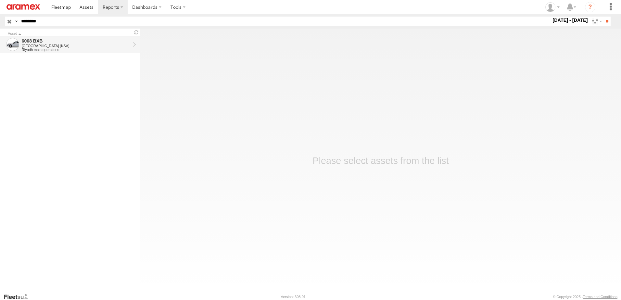
click at [43, 47] on div "[GEOGRAPHIC_DATA] (KSA)" at bounding box center [76, 46] width 108 height 4
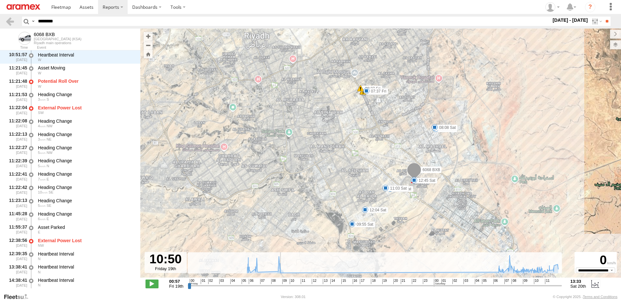
drag, startPoint x: 280, startPoint y: 286, endPoint x: 289, endPoint y: 278, distance: 12.2
click at [289, 283] on input "range" at bounding box center [375, 286] width 374 height 6
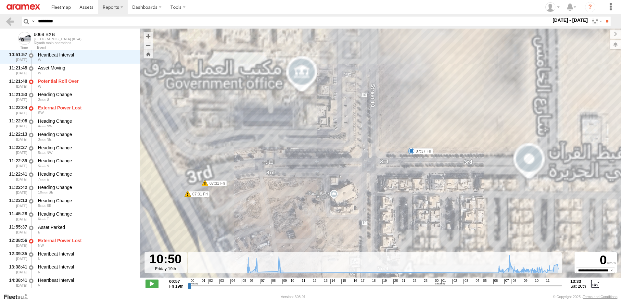
drag, startPoint x: 388, startPoint y: 100, endPoint x: 399, endPoint y: 173, distance: 73.5
click at [399, 173] on div "6068 BXB 07:00 Fri 07:31 Fri 07:31 Fri 07:37 Fri 09:37 Fri 09:54 Fri 08:08 Sat …" at bounding box center [380, 157] width 481 height 256
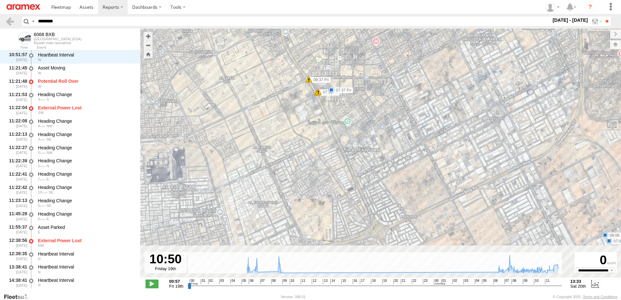
drag, startPoint x: 358, startPoint y: 128, endPoint x: 338, endPoint y: 59, distance: 71.2
click at [338, 60] on div "6068 BXB 07:00 Fri 07:31 Fri 07:31 Fri 07:37 Fri 09:37 Fri 09:54 Fri 08:08 Sat …" at bounding box center [380, 157] width 481 height 256
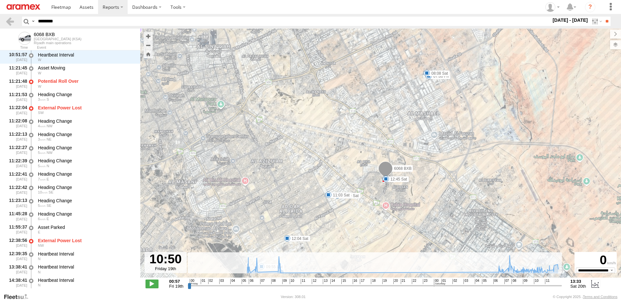
drag, startPoint x: 394, startPoint y: 168, endPoint x: 334, endPoint y: 93, distance: 95.9
click at [334, 93] on div "6068 BXB 07:00 Fri 07:31 Fri 07:31 Fri 07:37 Fri 09:37 Fri 09:54 Fri 08:08 Sat …" at bounding box center [380, 157] width 481 height 256
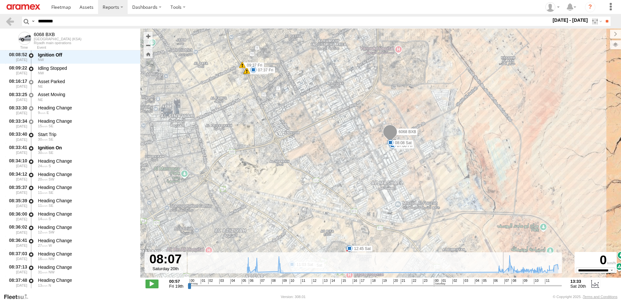
drag, startPoint x: 289, startPoint y: 286, endPoint x: 505, endPoint y: 285, distance: 215.9
type input "**********"
click at [505, 285] on input "range" at bounding box center [375, 286] width 374 height 6
drag, startPoint x: 28, startPoint y: 18, endPoint x: 0, endPoint y: 19, distance: 28.0
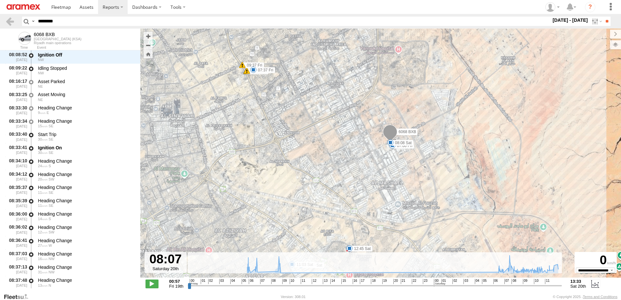
click at [0, 19] on html at bounding box center [310, 150] width 621 height 300
paste input "text"
type input "********"
click at [603, 17] on input "**" at bounding box center [606, 21] width 7 height 9
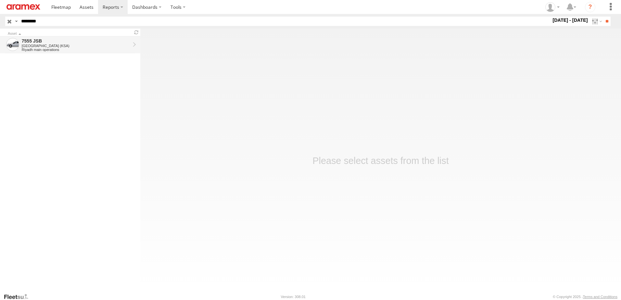
click at [82, 50] on div "Riyadh main operations" at bounding box center [76, 50] width 108 height 4
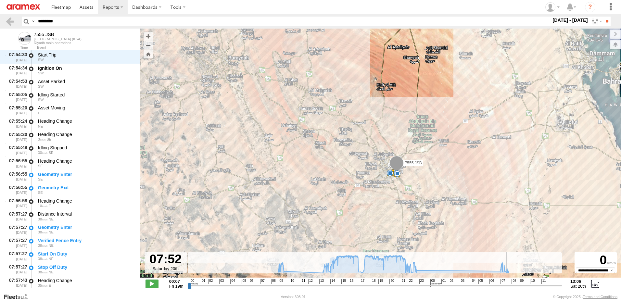
scroll to position [17820, 0]
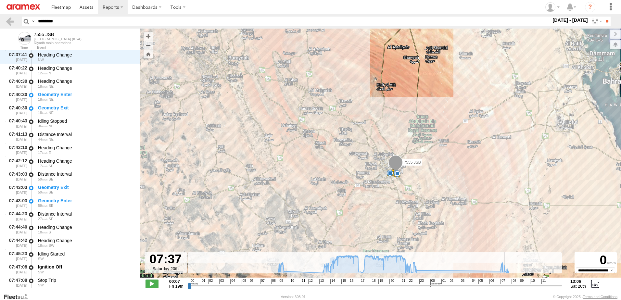
drag, startPoint x: 281, startPoint y: 287, endPoint x: 505, endPoint y: 289, distance: 223.7
click at [505, 289] on input "range" at bounding box center [375, 286] width 374 height 6
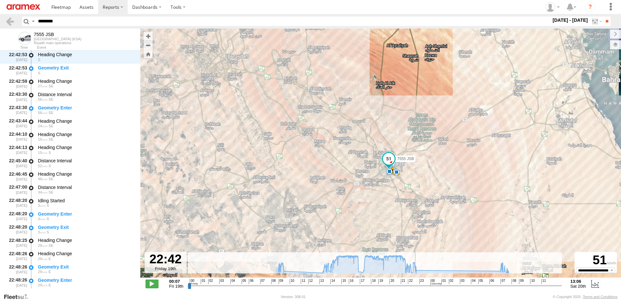
scroll to position [16479, 0]
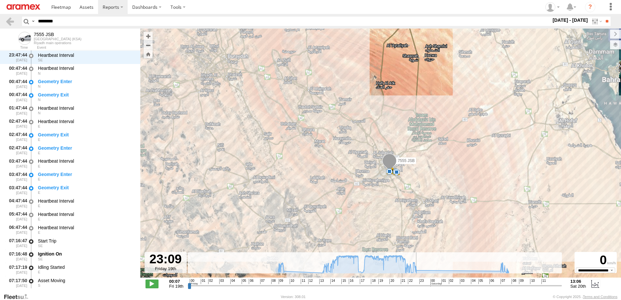
drag, startPoint x: 262, startPoint y: 287, endPoint x: 421, endPoint y: 317, distance: 161.1
click at [421, 289] on input "range" at bounding box center [375, 286] width 374 height 6
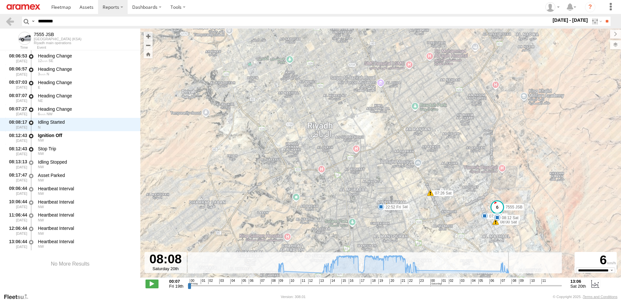
drag, startPoint x: 421, startPoint y: 287, endPoint x: 510, endPoint y: 288, distance: 88.7
type input "**********"
click at [510, 288] on input "range" at bounding box center [375, 286] width 374 height 6
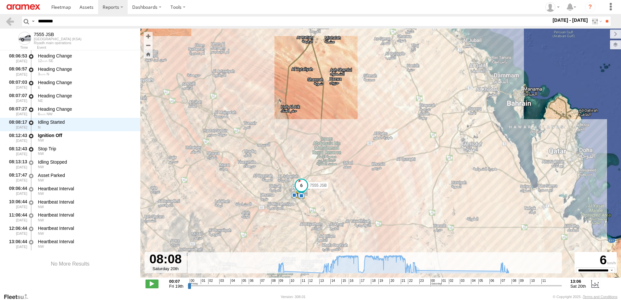
drag, startPoint x: 77, startPoint y: 19, endPoint x: 3, endPoint y: 24, distance: 74.8
click at [0, 19] on html at bounding box center [310, 150] width 621 height 300
paste input "text"
type input "********"
click at [603, 17] on input "**" at bounding box center [606, 21] width 7 height 9
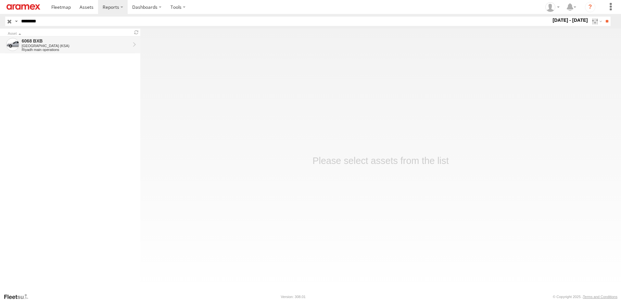
click at [53, 41] on div "6068 BXB" at bounding box center [76, 41] width 108 height 6
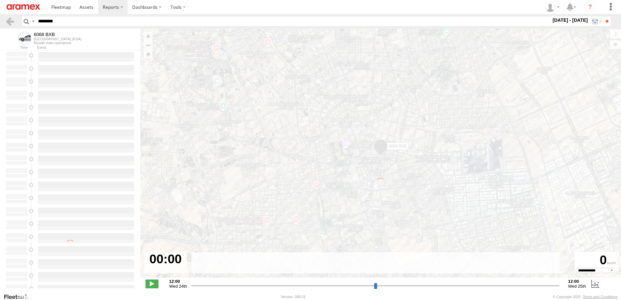
select select "**********"
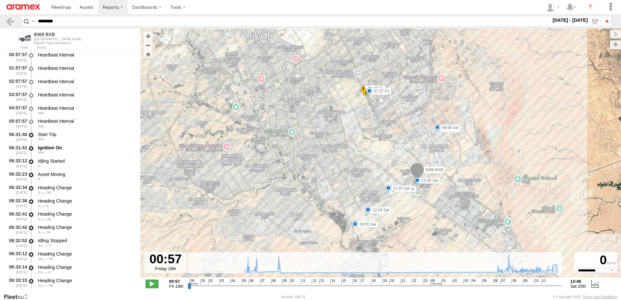
drag, startPoint x: 74, startPoint y: 22, endPoint x: -1, endPoint y: 11, distance: 75.7
click at [0, 11] on html at bounding box center [310, 150] width 621 height 300
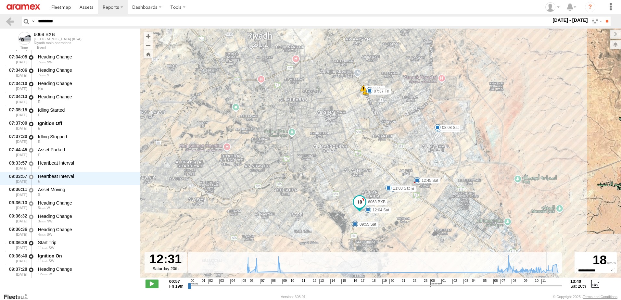
drag, startPoint x: 274, startPoint y: 286, endPoint x: 548, endPoint y: 280, distance: 274.1
type input "**********"
click at [548, 283] on input "range" at bounding box center [375, 286] width 374 height 6
click at [589, 23] on label at bounding box center [596, 21] width 14 height 9
click at [0, 0] on label at bounding box center [0, 0] width 0 height 0
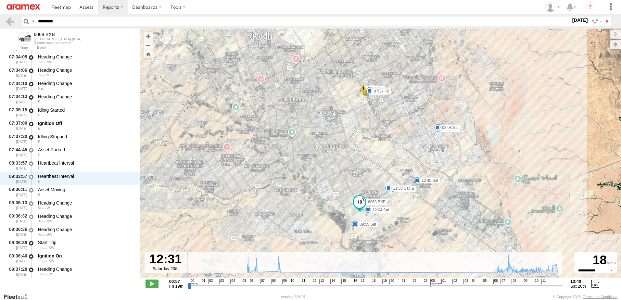
click at [0, 0] on label at bounding box center [0, 0] width 0 height 0
drag, startPoint x: 41, startPoint y: 20, endPoint x: -1, endPoint y: 18, distance: 41.9
click at [0, 18] on html at bounding box center [310, 150] width 621 height 300
paste input "text"
type input "********"
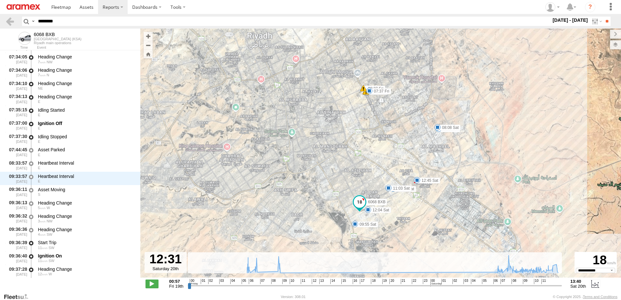
click at [603, 17] on input "**" at bounding box center [606, 21] width 7 height 9
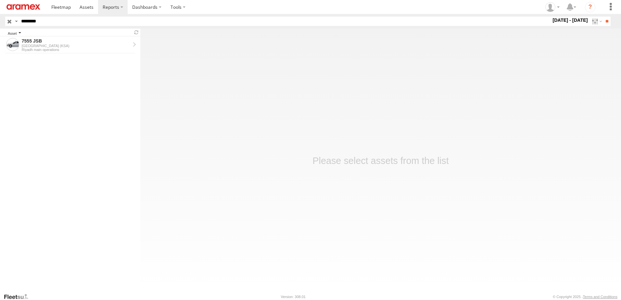
click at [76, 35] on div "Asset" at bounding box center [69, 33] width 122 height 3
click at [75, 43] on div "7555 JSB" at bounding box center [76, 41] width 108 height 6
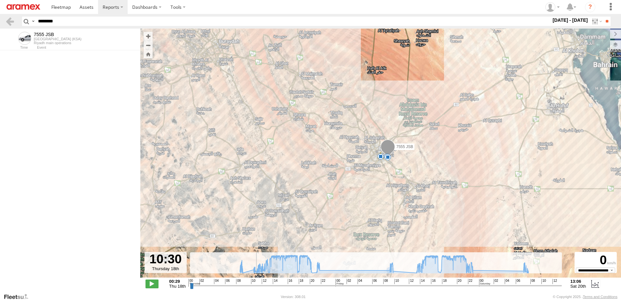
scroll to position [2216, 0]
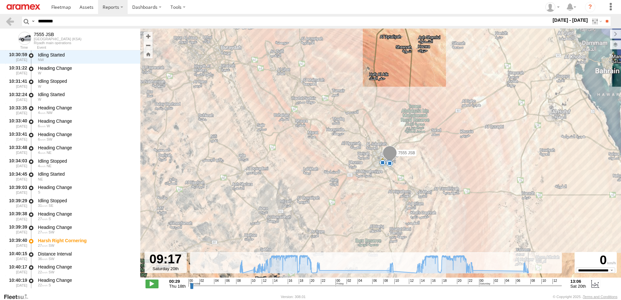
drag, startPoint x: 226, startPoint y: 285, endPoint x: 536, endPoint y: 295, distance: 310.6
type input "**********"
click at [536, 289] on input "range" at bounding box center [376, 286] width 372 height 6
drag, startPoint x: 46, startPoint y: 23, endPoint x: 6, endPoint y: 22, distance: 40.6
click at [6, 22] on header "Search Query Asset ID Asset Label Registration Manufacturer Model VIN Job ID" at bounding box center [310, 21] width 621 height 15
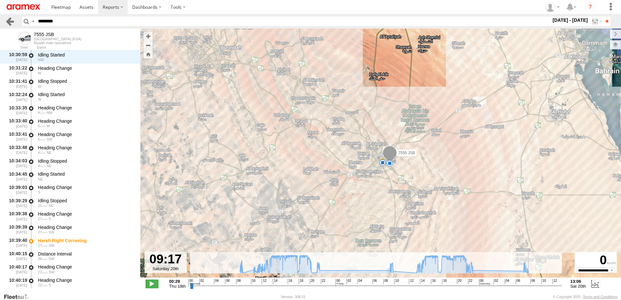
paste input "text"
type input "********"
click at [603, 17] on input "**" at bounding box center [606, 21] width 7 height 9
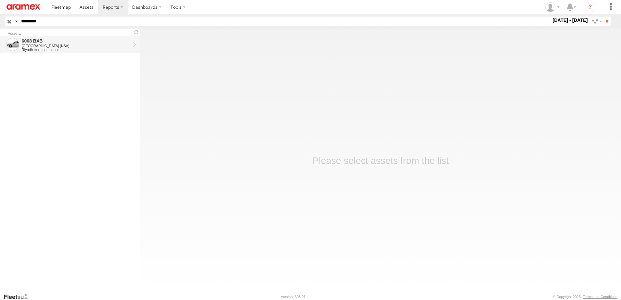
click at [74, 50] on div "Riyadh main operations" at bounding box center [76, 50] width 108 height 4
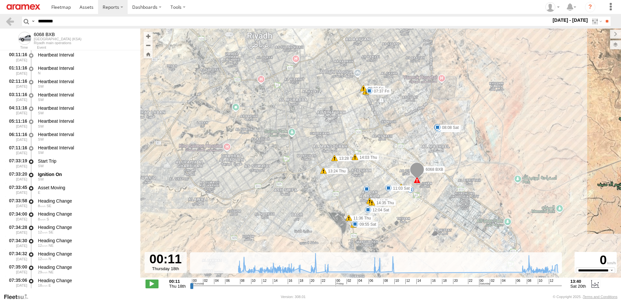
click at [312, 289] on div "**********" at bounding box center [380, 285] width 481 height 14
drag, startPoint x: 313, startPoint y: 285, endPoint x: 326, endPoint y: 282, distance: 13.5
click at [326, 283] on input "range" at bounding box center [376, 286] width 372 height 6
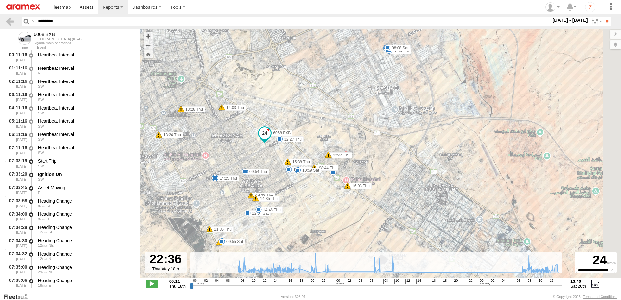
drag, startPoint x: 409, startPoint y: 187, endPoint x: 328, endPoint y: 189, distance: 81.2
click at [328, 189] on div "6068 BXB 07:59 Thu 11:34 Thu 11:36 Thu 13:24 Thu 13:28 Thu 14:03 Thu 14:03 Thu …" at bounding box center [380, 157] width 481 height 256
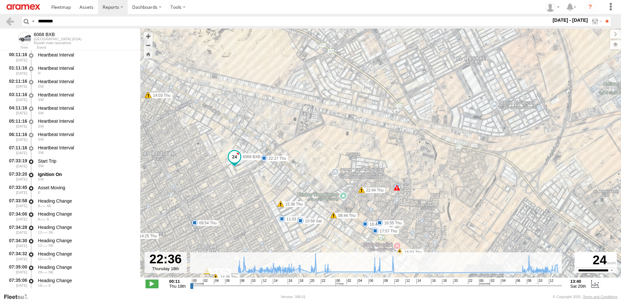
drag, startPoint x: 345, startPoint y: 182, endPoint x: 365, endPoint y: 220, distance: 44.0
click at [365, 220] on div "6068 BXB 07:59 Thu 11:34 Thu 11:36 Thu 13:24 Thu 13:28 Thu 14:03 Thu 14:03 Thu …" at bounding box center [380, 157] width 481 height 256
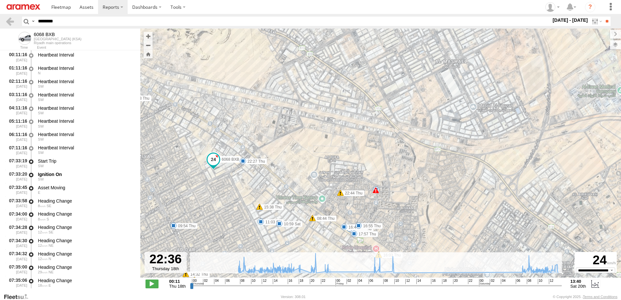
click at [375, 192] on div "8" at bounding box center [375, 190] width 6 height 6
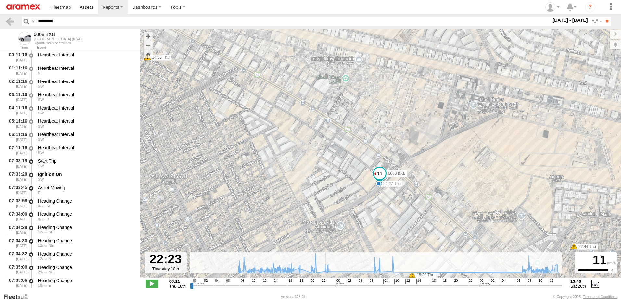
drag, startPoint x: 326, startPoint y: 287, endPoint x: 324, endPoint y: 277, distance: 10.5
click at [324, 283] on input "range" at bounding box center [376, 286] width 372 height 6
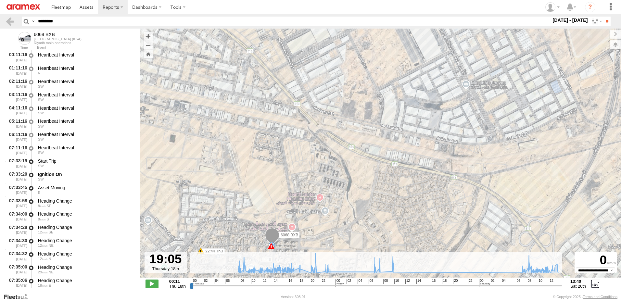
drag, startPoint x: 324, startPoint y: 286, endPoint x: 352, endPoint y: 154, distance: 135.3
click at [305, 283] on input "range" at bounding box center [376, 286] width 372 height 6
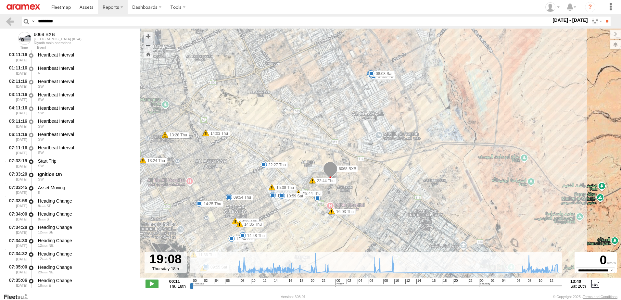
drag, startPoint x: 376, startPoint y: 154, endPoint x: 359, endPoint y: 185, distance: 35.9
click at [359, 185] on div "6068 BXB 07:59 Thu 11:34 Thu 11:36 Thu 13:24 Thu 13:28 Thu 14:03 Thu 14:03 Thu …" at bounding box center [380, 157] width 481 height 256
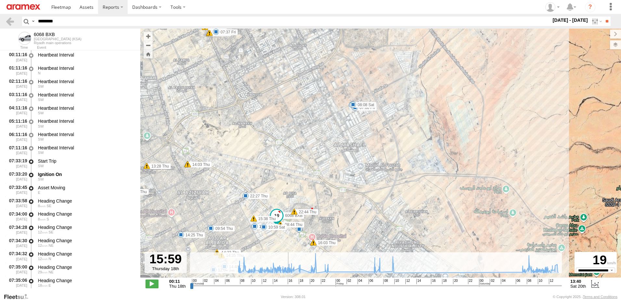
drag, startPoint x: 304, startPoint y: 285, endPoint x: 286, endPoint y: 285, distance: 17.9
click at [286, 285] on input "range" at bounding box center [376, 286] width 372 height 6
click at [306, 283] on div "Created with Highcharts 6.0.7 Highcharts.com 00 02 04 06 08 10 12 14 16 18 20 2…" at bounding box center [376, 284] width 372 height 10
drag, startPoint x: 306, startPoint y: 283, endPoint x: 327, endPoint y: 293, distance: 23.4
click at [327, 289] on input "range" at bounding box center [376, 286] width 372 height 6
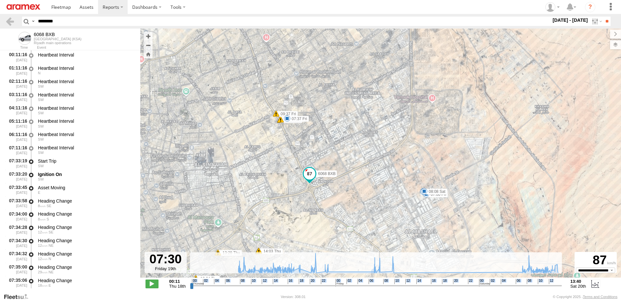
drag, startPoint x: 329, startPoint y: 286, endPoint x: 379, endPoint y: 280, distance: 50.5
type input "**********"
click at [379, 283] on input "range" at bounding box center [376, 286] width 372 height 6
drag, startPoint x: 67, startPoint y: 20, endPoint x: 0, endPoint y: 17, distance: 67.3
click at [0, 17] on html at bounding box center [310, 150] width 621 height 300
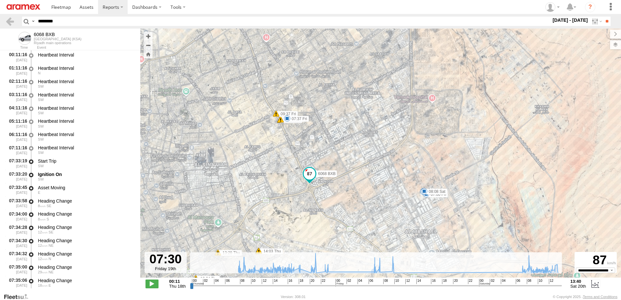
paste input "text"
type input "********"
click at [603, 17] on input "**" at bounding box center [606, 21] width 7 height 9
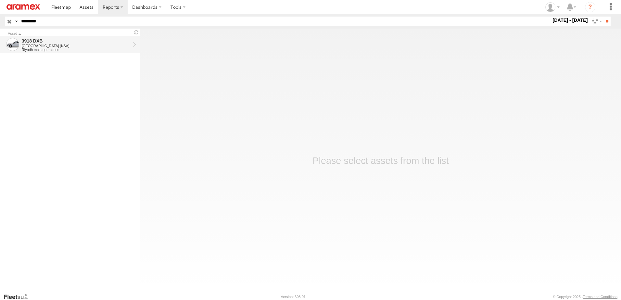
click at [116, 42] on div "3918 DXB" at bounding box center [76, 41] width 108 height 6
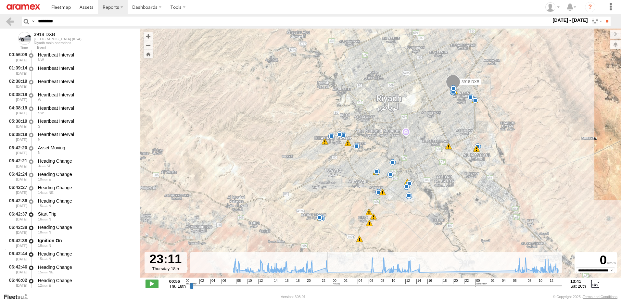
drag, startPoint x: 320, startPoint y: 287, endPoint x: 361, endPoint y: 264, distance: 47.5
click at [333, 287] on input "range" at bounding box center [376, 286] width 372 height 6
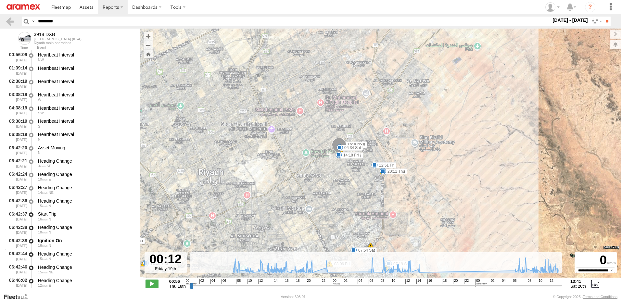
drag, startPoint x: 490, startPoint y: 99, endPoint x: 372, endPoint y: 197, distance: 153.8
click at [372, 197] on div "3918 DXB 08:58 Thu 09:07 Thu 10:08 Thu 10:54 Thu 12:00 Thu 12:10 Thu 12:50 Thu …" at bounding box center [380, 157] width 481 height 256
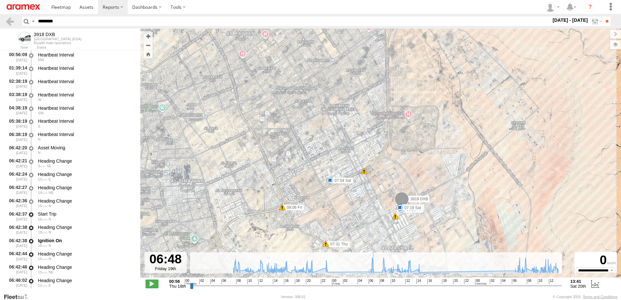
drag, startPoint x: 333, startPoint y: 287, endPoint x: 372, endPoint y: 281, distance: 40.3
type input "**********"
click at [372, 283] on input "range" at bounding box center [376, 286] width 372 height 6
drag, startPoint x: 61, startPoint y: 22, endPoint x: 0, endPoint y: 12, distance: 61.6
click at [0, 12] on html at bounding box center [310, 150] width 621 height 300
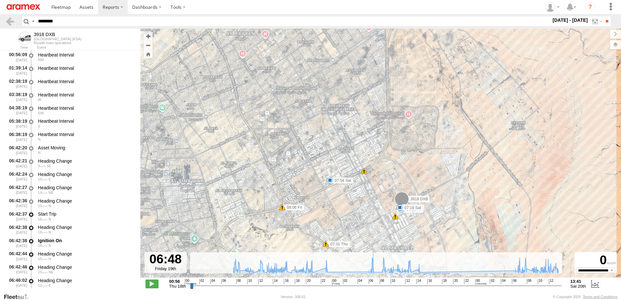
paste input "text"
type input "********"
click at [603, 17] on input "**" at bounding box center [606, 21] width 7 height 9
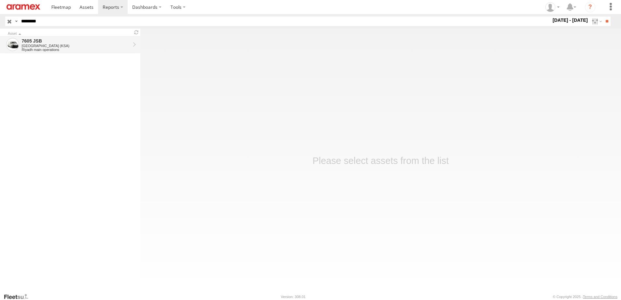
click at [88, 46] on div "[GEOGRAPHIC_DATA] (KSA)" at bounding box center [76, 46] width 108 height 4
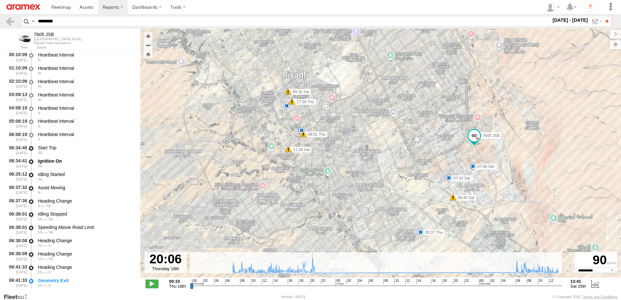
drag, startPoint x: 307, startPoint y: 286, endPoint x: 311, endPoint y: 285, distance: 4.3
type input "**********"
click at [311, 285] on input "range" at bounding box center [376, 286] width 372 height 6
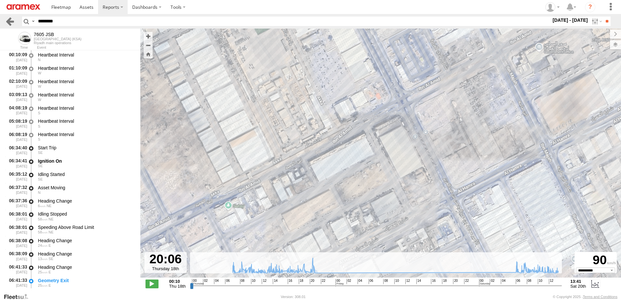
drag, startPoint x: 71, startPoint y: 21, endPoint x: 9, endPoint y: 24, distance: 62.4
click at [8, 21] on header "Search Query Asset ID Asset Label Registration Manufacturer Model VIN Job ID" at bounding box center [310, 21] width 621 height 15
paste input "text"
type input "********"
click at [603, 17] on input "**" at bounding box center [606, 21] width 7 height 9
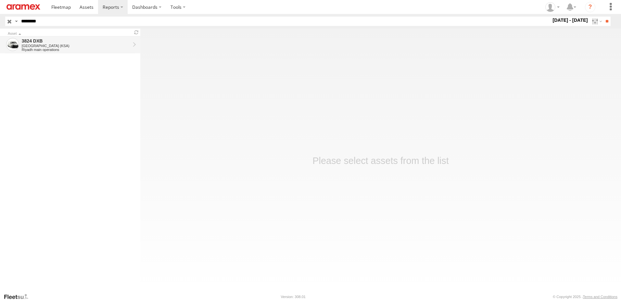
click at [29, 38] on div "3824 DXB" at bounding box center [76, 41] width 108 height 6
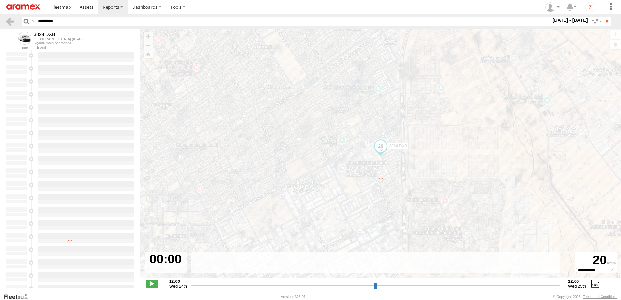
select select "**********"
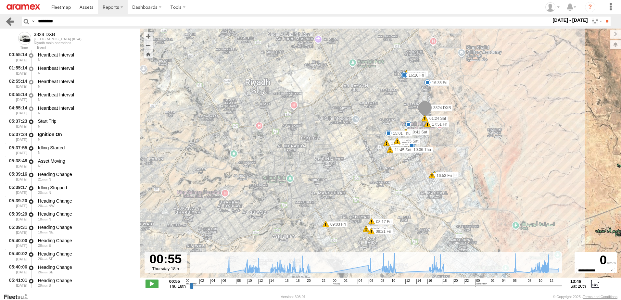
drag, startPoint x: 58, startPoint y: 23, endPoint x: 14, endPoint y: 21, distance: 44.8
click at [14, 21] on header "Search Query Asset ID Asset Label Registration Manufacturer Model VIN Job ID" at bounding box center [310, 21] width 621 height 15
drag, startPoint x: 303, startPoint y: 288, endPoint x: 296, endPoint y: 285, distance: 7.7
click at [296, 285] on input "range" at bounding box center [376, 286] width 372 height 6
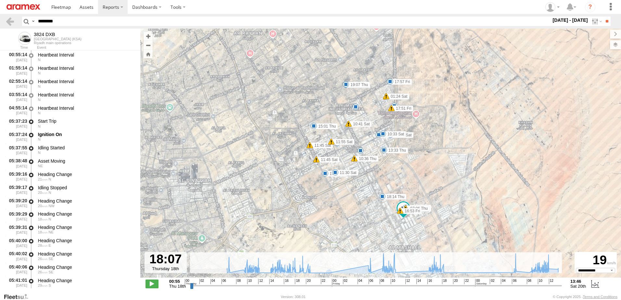
drag, startPoint x: 425, startPoint y: 144, endPoint x: 397, endPoint y: 186, distance: 50.6
click at [397, 185] on div "3824 DXB 07:06 Thu 10:36 Thu 15:01 Thu 03:57 Fri 08:17 Fri 09:03 Fri 09:20 Fri …" at bounding box center [380, 157] width 481 height 256
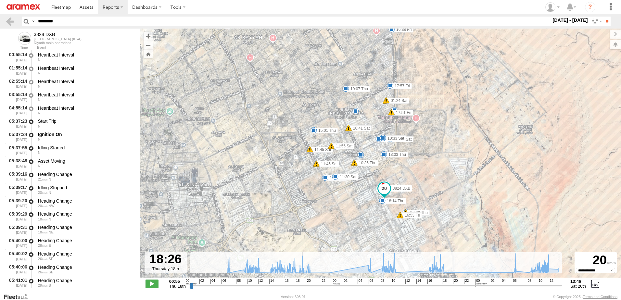
click at [297, 286] on input "range" at bounding box center [376, 286] width 372 height 6
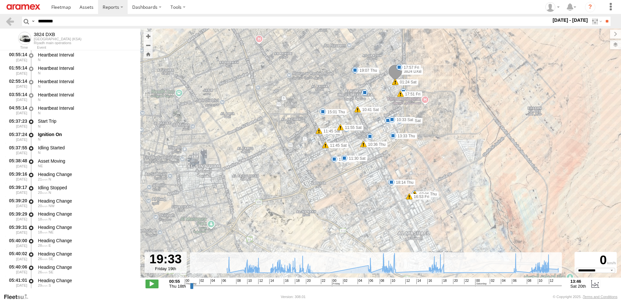
drag, startPoint x: 298, startPoint y: 285, endPoint x: 449, endPoint y: 281, distance: 151.1
click at [449, 283] on input "range" at bounding box center [376, 286] width 372 height 6
drag, startPoint x: 306, startPoint y: 283, endPoint x: 302, endPoint y: 281, distance: 4.6
click at [302, 283] on input "range" at bounding box center [376, 286] width 372 height 6
click at [302, 290] on div "**********" at bounding box center [380, 285] width 481 height 14
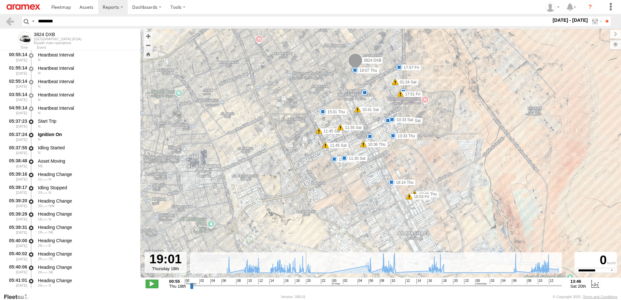
click at [301, 287] on input "range" at bounding box center [376, 286] width 372 height 6
drag, startPoint x: 300, startPoint y: 287, endPoint x: 343, endPoint y: 246, distance: 58.6
type input "**********"
click at [319, 289] on input "range" at bounding box center [376, 286] width 372 height 6
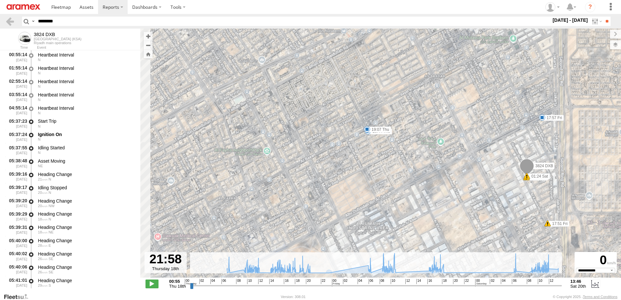
drag, startPoint x: 359, startPoint y: 60, endPoint x: 388, endPoint y: 160, distance: 104.1
click at [388, 160] on div "3824 DXB 07:06 Thu 10:36 Thu 15:01 Thu 03:57 Fri 08:17 Fri 09:03 Fri 09:20 Fri …" at bounding box center [380, 157] width 481 height 256
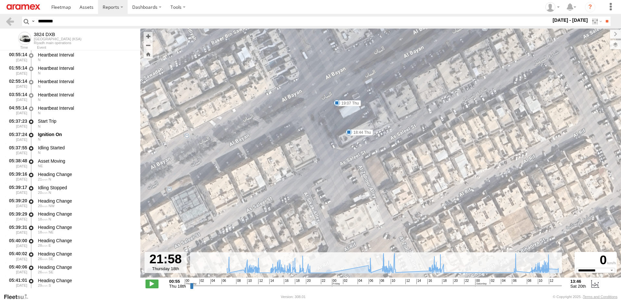
paste input "text"
drag, startPoint x: 10, startPoint y: 22, endPoint x: 0, endPoint y: 21, distance: 10.1
click at [0, 21] on html at bounding box center [310, 150] width 621 height 300
type input "********"
click at [603, 17] on input "**" at bounding box center [606, 21] width 7 height 9
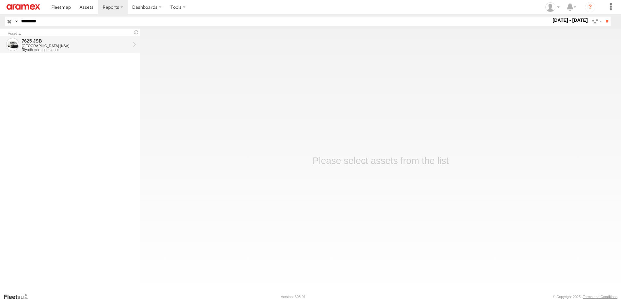
click at [58, 48] on div "Riyadh main operations" at bounding box center [76, 50] width 108 height 4
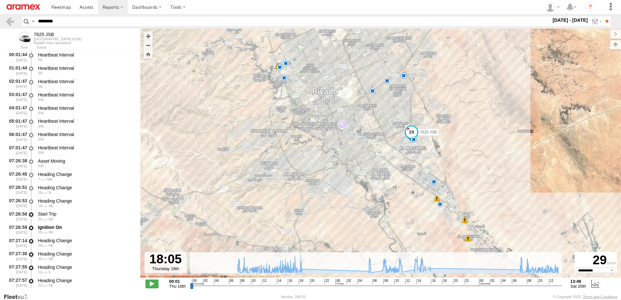
drag, startPoint x: 292, startPoint y: 287, endPoint x: 299, endPoint y: 288, distance: 7.5
click at [299, 288] on input "range" at bounding box center [376, 286] width 372 height 6
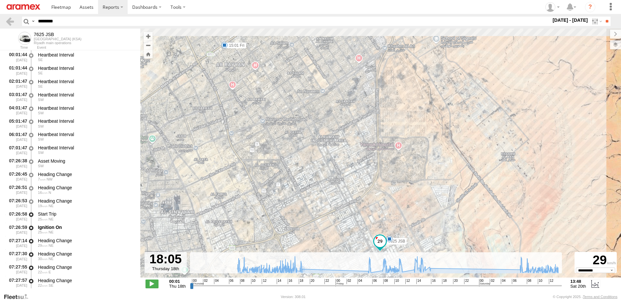
drag, startPoint x: 413, startPoint y: 133, endPoint x: 385, endPoint y: 237, distance: 107.6
click at [386, 240] on span at bounding box center [380, 243] width 14 height 18
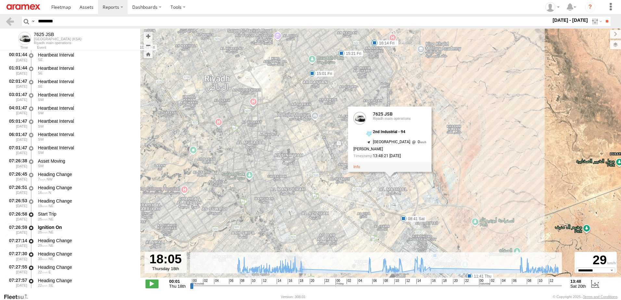
click at [482, 148] on div "7625 JSB 13:38 Thu 15:29 Thu 16:03 Thu 18:30 Thu 09:02 Fri 09:08 Fri 10:45 Fri …" at bounding box center [380, 157] width 481 height 256
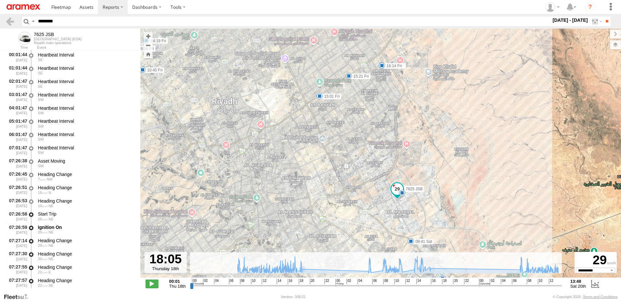
drag, startPoint x: 391, startPoint y: 117, endPoint x: 398, endPoint y: 141, distance: 25.5
click at [398, 141] on div "7625 JSB 13:38 Thu 15:29 Thu 16:03 Thu 18:30 Thu 09:02 Fri 09:08 Fri 10:45 Fri …" at bounding box center [380, 157] width 481 height 256
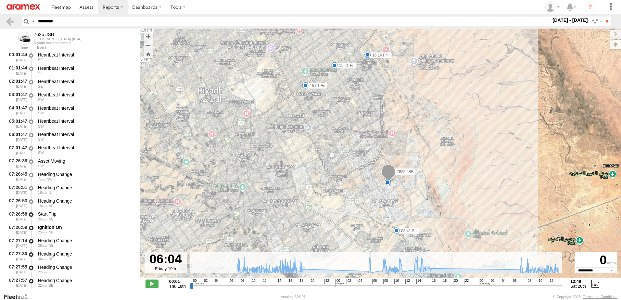
drag, startPoint x: 298, startPoint y: 287, endPoint x: 371, endPoint y: 280, distance: 73.1
type input "**********"
click at [371, 283] on input "range" at bounding box center [376, 286] width 372 height 6
drag, startPoint x: 62, startPoint y: 19, endPoint x: -1, endPoint y: 16, distance: 63.4
click at [0, 16] on html at bounding box center [310, 150] width 621 height 300
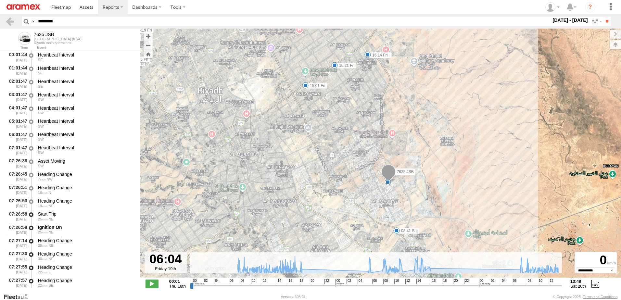
paste input "text"
type input "********"
click at [603, 17] on input "**" at bounding box center [606, 21] width 7 height 9
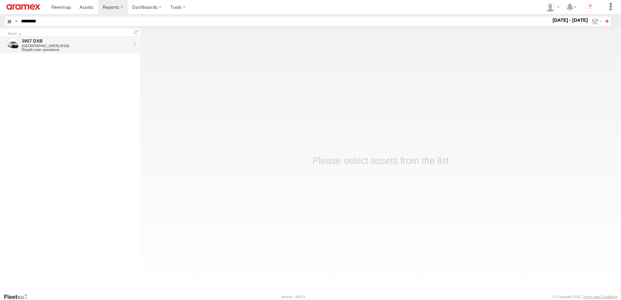
click at [61, 38] on div "3907 DXB" at bounding box center [76, 41] width 108 height 6
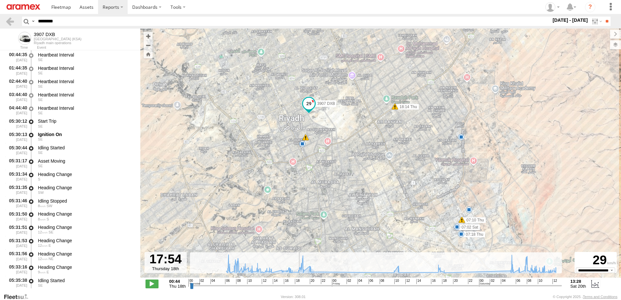
click at [296, 289] on input "range" at bounding box center [376, 286] width 372 height 6
drag, startPoint x: 296, startPoint y: 289, endPoint x: 312, endPoint y: 252, distance: 40.6
click at [296, 289] on input "range" at bounding box center [376, 286] width 372 height 6
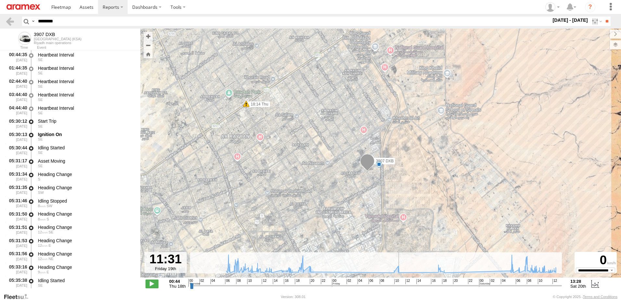
drag, startPoint x: 296, startPoint y: 286, endPoint x: 403, endPoint y: 257, distance: 111.2
click at [404, 283] on input "range" at bounding box center [376, 286] width 372 height 6
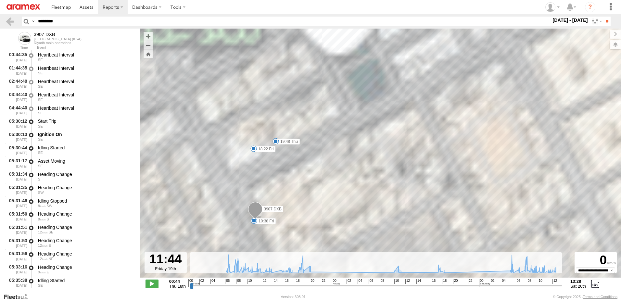
drag, startPoint x: 355, startPoint y: 207, endPoint x: 437, endPoint y: 160, distance: 94.7
click at [437, 160] on div "3907 DXB 07:10 Thu 07:18 Thu 18:14 Thu 07:02 Sat 12:24 Thu 16:40 Thu 09:54 Thu …" at bounding box center [380, 157] width 481 height 256
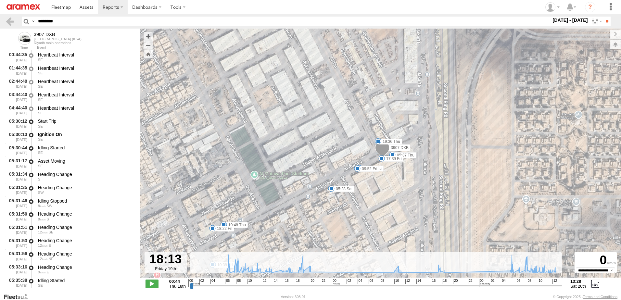
drag, startPoint x: 403, startPoint y: 286, endPoint x: 422, endPoint y: 231, distance: 58.8
click at [442, 283] on input "range" at bounding box center [376, 286] width 372 height 6
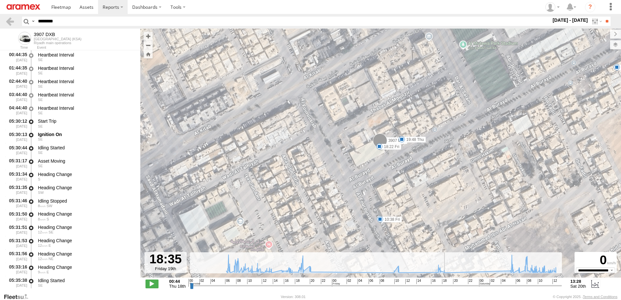
drag, startPoint x: 441, startPoint y: 285, endPoint x: 443, endPoint y: 277, distance: 8.7
click at [445, 283] on input "range" at bounding box center [376, 286] width 372 height 6
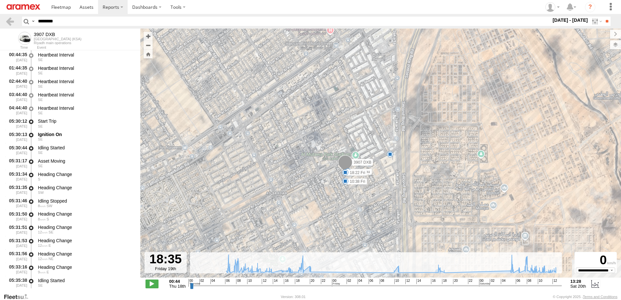
drag, startPoint x: 424, startPoint y: 184, endPoint x: 364, endPoint y: 189, distance: 60.9
click at [364, 189] on div "3907 DXB 07:10 Thu 07:18 Thu 18:14 Thu 07:02 Sat 12:24 Thu 16:40 Thu 09:54 Thu …" at bounding box center [380, 157] width 481 height 256
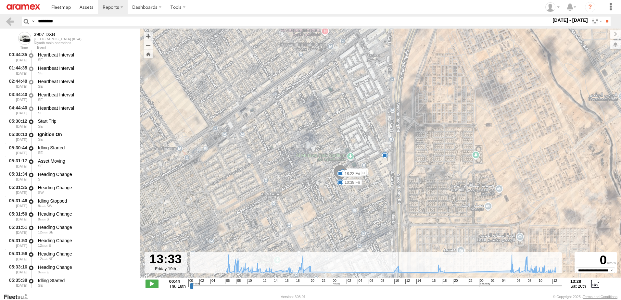
drag, startPoint x: 448, startPoint y: 286, endPoint x: 306, endPoint y: 217, distance: 158.6
click at [415, 283] on input "range" at bounding box center [376, 286] width 372 height 6
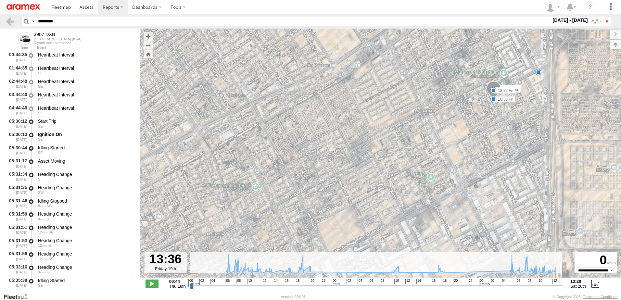
drag, startPoint x: 317, startPoint y: 190, endPoint x: 457, endPoint y: 120, distance: 156.0
click at [457, 120] on div "3907 DXB 07:10 Thu 07:18 Thu 18:14 Thu 07:02 Sat 12:24 Thu 16:40 Thu 09:54 Thu …" at bounding box center [380, 157] width 481 height 256
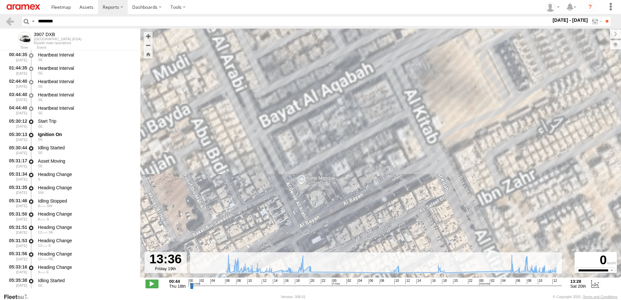
drag, startPoint x: 353, startPoint y: 137, endPoint x: 346, endPoint y: 233, distance: 95.7
click at [346, 233] on div "3907 DXB 07:10 Thu 07:18 Thu 18:14 Thu 07:02 Sat 12:24 Thu 16:40 Thu 09:54 Thu …" at bounding box center [380, 157] width 481 height 256
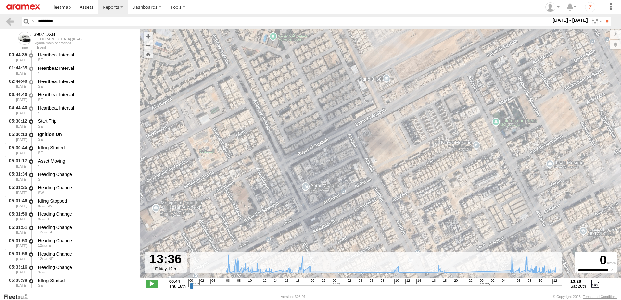
drag, startPoint x: 351, startPoint y: 145, endPoint x: 344, endPoint y: 158, distance: 15.8
click at [344, 158] on div "3907 DXB 07:10 Thu 07:18 Thu 18:14 Thu 07:02 Sat 12:24 Thu 16:40 Thu 09:54 Thu …" at bounding box center [380, 157] width 481 height 256
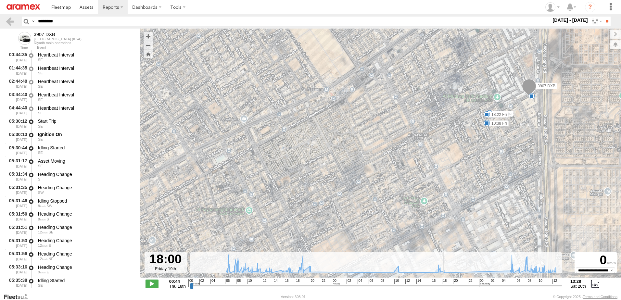
drag, startPoint x: 414, startPoint y: 286, endPoint x: 461, endPoint y: 262, distance: 52.4
click at [443, 283] on input "range" at bounding box center [376, 286] width 372 height 6
drag, startPoint x: 351, startPoint y: 283, endPoint x: 444, endPoint y: 275, distance: 92.6
type input "**********"
click at [444, 283] on input "range" at bounding box center [376, 286] width 372 height 6
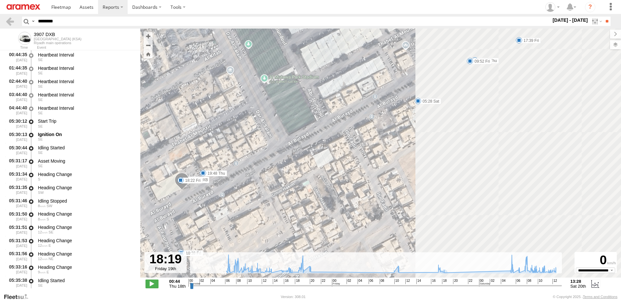
drag, startPoint x: 499, startPoint y: 118, endPoint x: 254, endPoint y: 127, distance: 245.3
click at [240, 123] on div "3907 DXB 07:10 Thu 07:18 Thu 18:14 Thu 07:02 Sat 12:24 Thu 16:40 Thu 09:54 Thu …" at bounding box center [380, 157] width 481 height 256
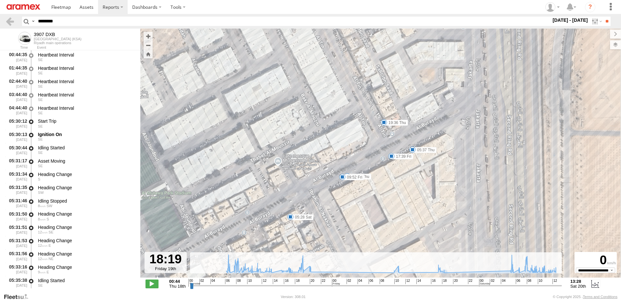
drag, startPoint x: 442, startPoint y: 115, endPoint x: 332, endPoint y: 220, distance: 151.6
click at [332, 220] on div "3907 DXB 07:10 Thu 07:18 Thu 18:14 Thu 07:02 Sat 12:24 Thu 16:40 Thu 09:54 Thu …" at bounding box center [380, 157] width 481 height 256
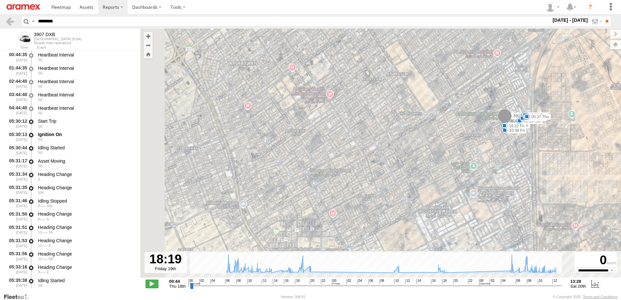
drag, startPoint x: 308, startPoint y: 226, endPoint x: 517, endPoint y: 131, distance: 230.2
click at [517, 131] on div "3907 DXB 07:10 Thu 07:18 Thu 18:14 Thu 07:02 Sat 12:24 Thu 16:40 Thu 09:54 Thu …" at bounding box center [380, 157] width 481 height 256
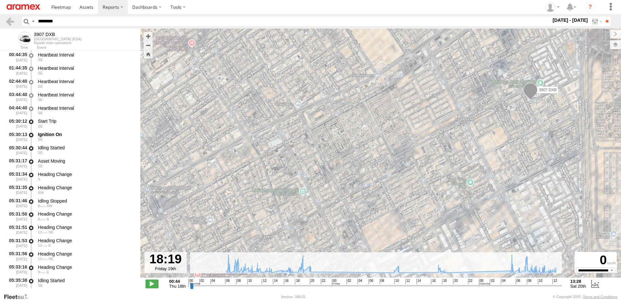
drag, startPoint x: 481, startPoint y: 147, endPoint x: 423, endPoint y: 167, distance: 60.9
click at [423, 167] on div "3907 DXB 07:10 Thu 07:18 Thu 18:14 Thu 07:02 Sat 12:24 Thu 16:40 Thu 09:54 Thu …" at bounding box center [380, 157] width 481 height 256
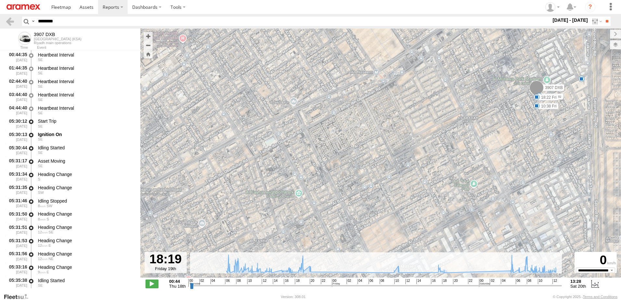
drag, startPoint x: 82, startPoint y: 24, endPoint x: 0, endPoint y: 20, distance: 82.2
click at [0, 20] on html at bounding box center [310, 150] width 621 height 300
paste input "text"
type input "********"
click at [603, 17] on input "**" at bounding box center [606, 21] width 7 height 9
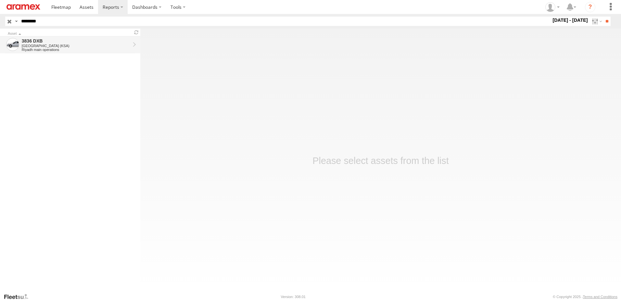
click at [34, 49] on div "Riyadh main operations" at bounding box center [76, 50] width 108 height 4
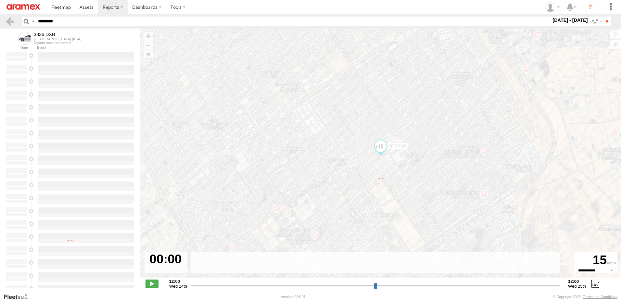
select select "**********"
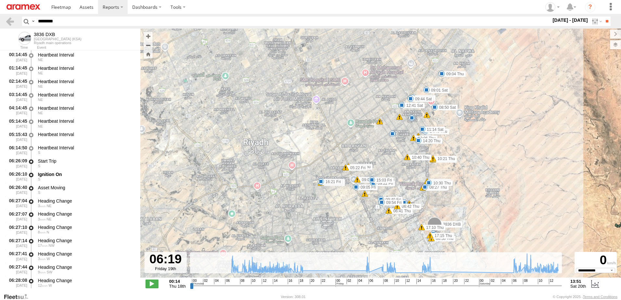
drag, startPoint x: 289, startPoint y: 285, endPoint x: 371, endPoint y: 278, distance: 82.8
type input "**********"
click at [371, 283] on input "range" at bounding box center [376, 286] width 372 height 6
drag, startPoint x: 74, startPoint y: 20, endPoint x: 0, endPoint y: 19, distance: 73.7
click at [0, 19] on html at bounding box center [310, 150] width 621 height 300
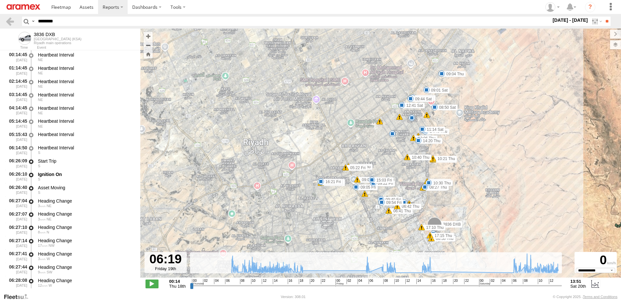
paste input "text"
type input "********"
click at [603, 17] on input "**" at bounding box center [606, 21] width 7 height 9
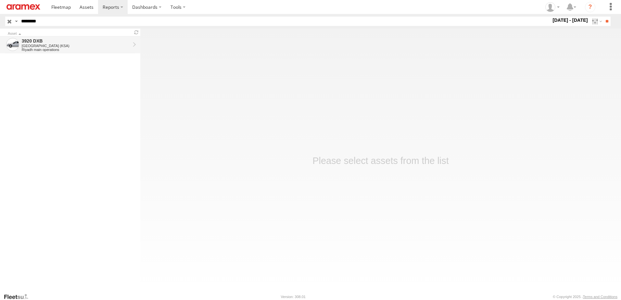
click at [42, 40] on div "3920 DXB" at bounding box center [76, 41] width 108 height 6
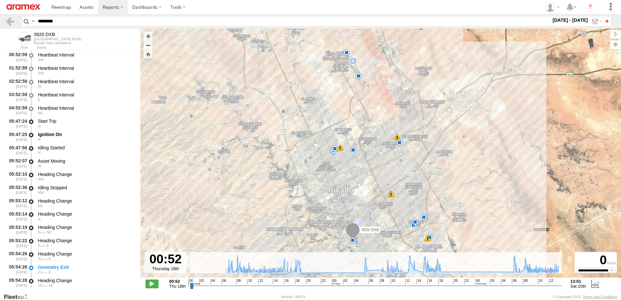
click at [286, 283] on input "range" at bounding box center [376, 286] width 372 height 6
drag, startPoint x: 288, startPoint y: 284, endPoint x: 292, endPoint y: 283, distance: 4.0
click at [292, 283] on input "range" at bounding box center [376, 286] width 372 height 6
click at [290, 287] on input "range" at bounding box center [376, 286] width 372 height 6
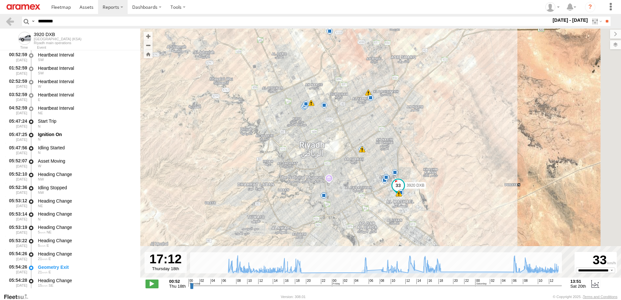
drag, startPoint x: 414, startPoint y: 145, endPoint x: 410, endPoint y: 139, distance: 7.2
click at [410, 139] on div "3920 DXB 08:48 Thu 09:05 Thu 09:16 Thu 15:33 Thu 18:18 Thu 08:11 Fri 12:53 Fri …" at bounding box center [380, 157] width 481 height 256
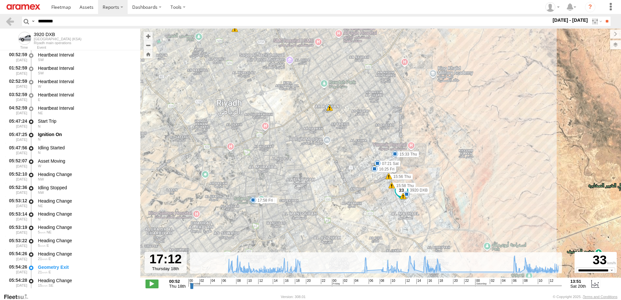
drag, startPoint x: 343, startPoint y: 195, endPoint x: 340, endPoint y: 209, distance: 14.9
click at [340, 209] on div "3920 DXB 08:48 Thu 09:05 Thu 09:16 Thu 15:33 Thu 18:18 Thu 08:11 Fri 12:53 Fri …" at bounding box center [380, 157] width 481 height 256
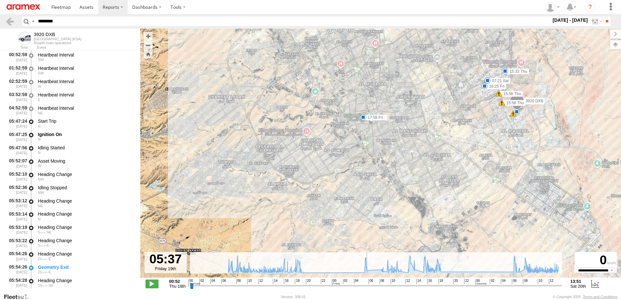
drag, startPoint x: 290, startPoint y: 289, endPoint x: 365, endPoint y: 273, distance: 76.4
type input "**********"
click at [365, 283] on input "range" at bounding box center [376, 286] width 372 height 6
click at [0, 18] on html at bounding box center [310, 150] width 621 height 300
paste input "text"
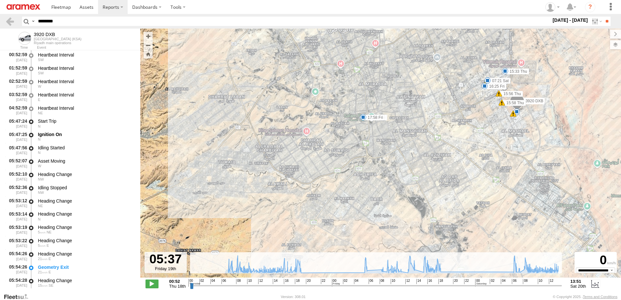
type input "********"
click at [603, 17] on input "**" at bounding box center [606, 21] width 7 height 9
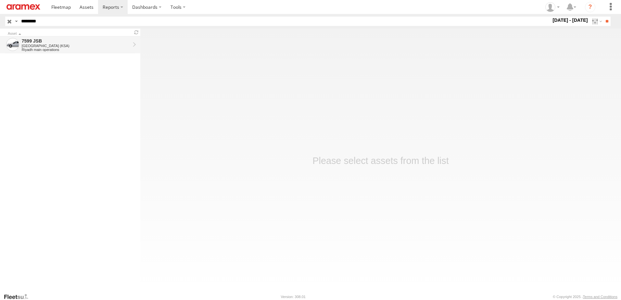
click at [62, 49] on div "Riyadh main operations" at bounding box center [76, 50] width 108 height 4
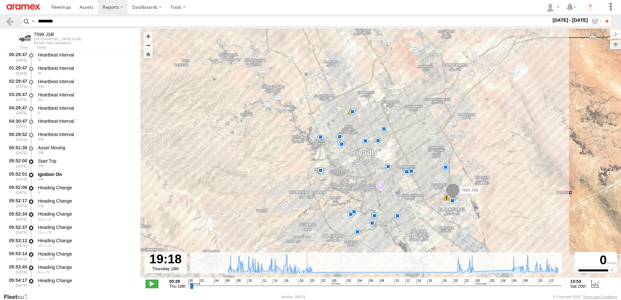
drag, startPoint x: 297, startPoint y: 285, endPoint x: 305, endPoint y: 284, distance: 7.5
click at [304, 284] on input "range" at bounding box center [376, 286] width 372 height 6
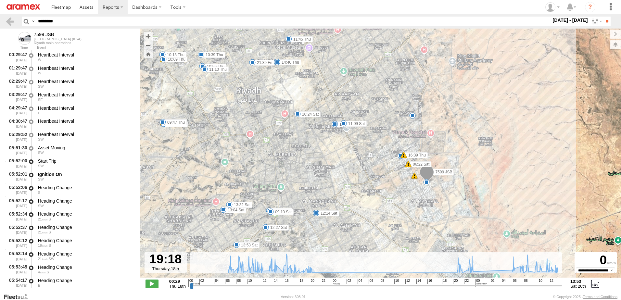
drag, startPoint x: 455, startPoint y: 208, endPoint x: 452, endPoint y: 164, distance: 44.9
click at [452, 164] on div "7599 JSB 08:23 Thu 08:42 Thu 09:32 Thu 09:35 Thu 09:47 Thu 10:05 Thu 10:09 Thu …" at bounding box center [380, 157] width 481 height 256
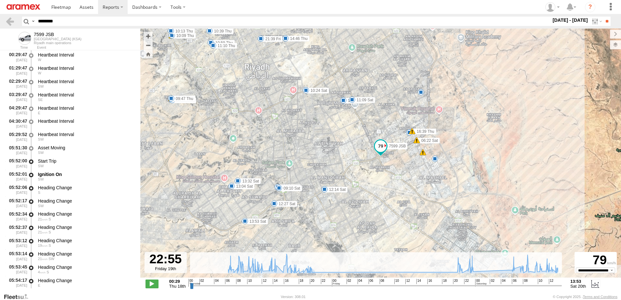
drag, startPoint x: 305, startPoint y: 286, endPoint x: 470, endPoint y: 275, distance: 165.1
type input "**********"
click at [470, 283] on input "range" at bounding box center [376, 286] width 372 height 6
paste input "text"
drag, startPoint x: 65, startPoint y: 20, endPoint x: 0, endPoint y: 19, distance: 64.6
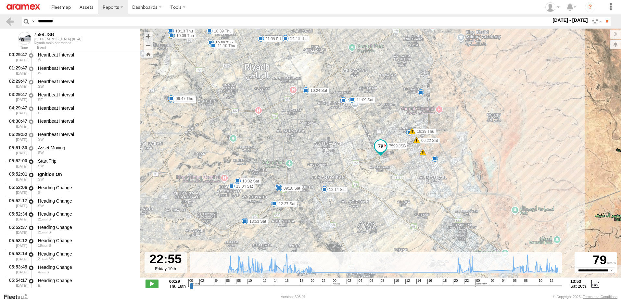
click at [0, 19] on html at bounding box center [310, 150] width 621 height 300
type input "********"
click at [603, 17] on input "**" at bounding box center [606, 21] width 7 height 9
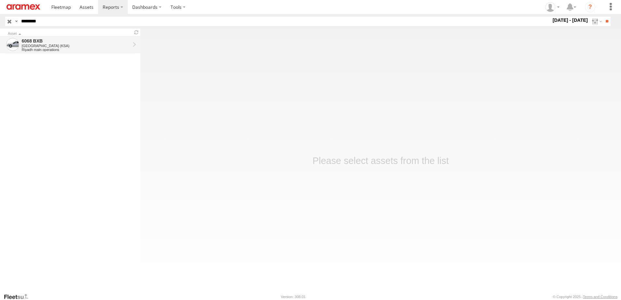
click at [42, 44] on div "[GEOGRAPHIC_DATA] (KSA)" at bounding box center [76, 46] width 108 height 4
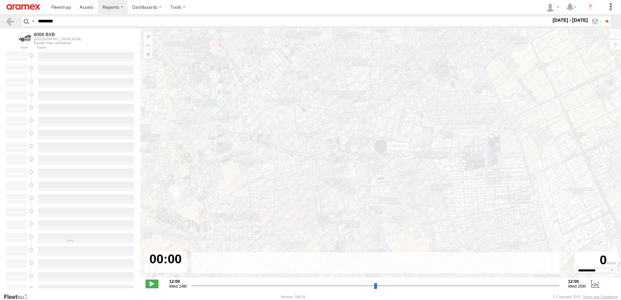
select select "**********"
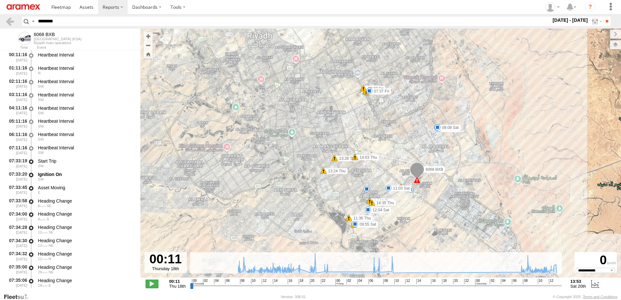
click at [263, 282] on span "12" at bounding box center [264, 281] width 5 height 5
drag, startPoint x: 290, startPoint y: 284, endPoint x: 310, endPoint y: 287, distance: 20.3
click at [310, 287] on input "range" at bounding box center [376, 286] width 372 height 6
drag, startPoint x: 310, startPoint y: 286, endPoint x: 326, endPoint y: 284, distance: 16.1
type input "**********"
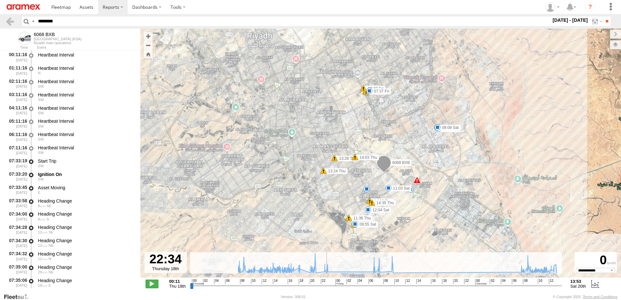
click at [326, 284] on input "range" at bounding box center [376, 286] width 372 height 6
drag, startPoint x: 68, startPoint y: 20, endPoint x: 0, endPoint y: 16, distance: 67.6
click at [0, 16] on html at bounding box center [310, 150] width 621 height 300
click at [603, 17] on input "**" at bounding box center [606, 21] width 7 height 9
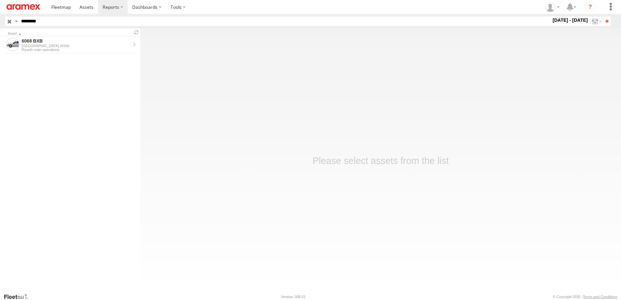
click at [94, 56] on form "6068 BXB [GEOGRAPHIC_DATA] ([GEOGRAPHIC_DATA]) [GEOGRAPHIC_DATA] main operations" at bounding box center [70, 162] width 140 height 252
click at [95, 50] on div "Riyadh main operations" at bounding box center [76, 50] width 108 height 4
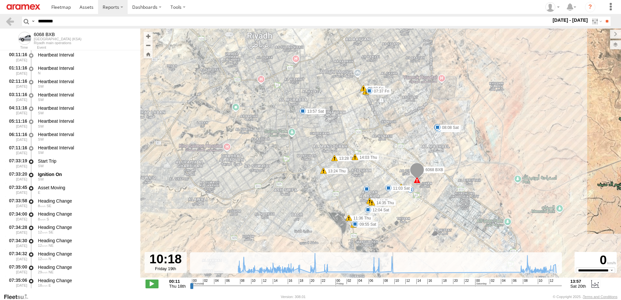
drag, startPoint x: 374, startPoint y: 288, endPoint x: 412, endPoint y: 275, distance: 40.6
type input "**********"
click at [400, 283] on input "range" at bounding box center [376, 286] width 372 height 6
drag, startPoint x: 87, startPoint y: 22, endPoint x: 15, endPoint y: 21, distance: 72.4
click at [15, 21] on header "Search Query Asset ID Asset Label Registration Manufacturer Model VIN Job ID" at bounding box center [310, 21] width 621 height 15
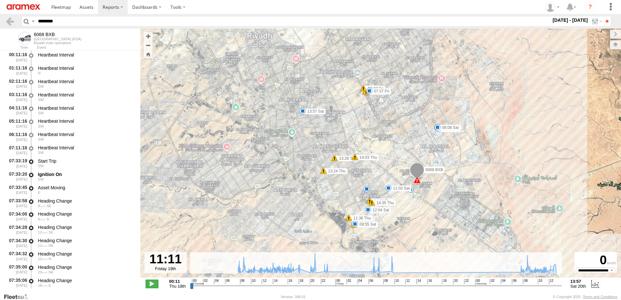
paste input "**********"
type input "**********"
